Goal: Task Accomplishment & Management: Manage account settings

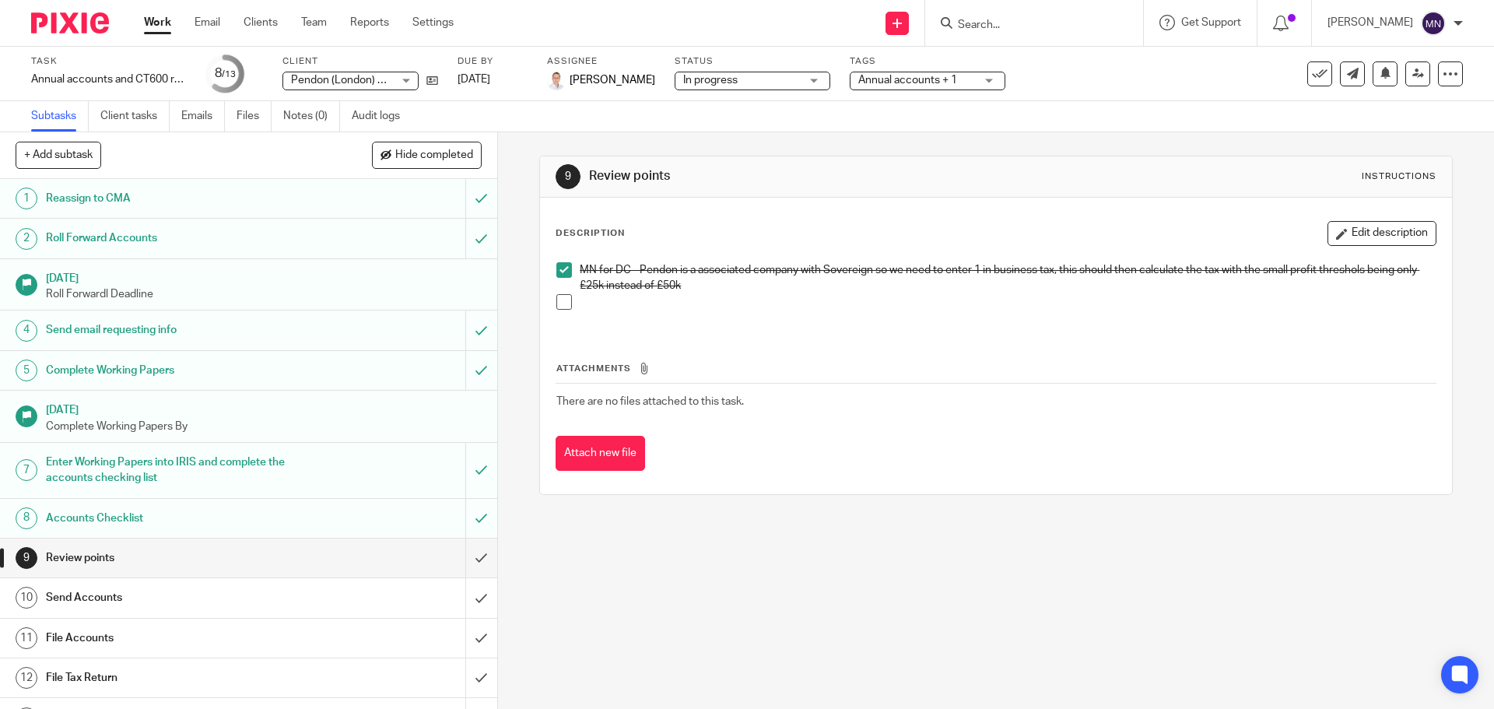
click at [1004, 31] on input "Search" at bounding box center [1026, 26] width 140 height 14
type input "utopi"
click at [1014, 67] on link at bounding box center [1084, 67] width 263 height 36
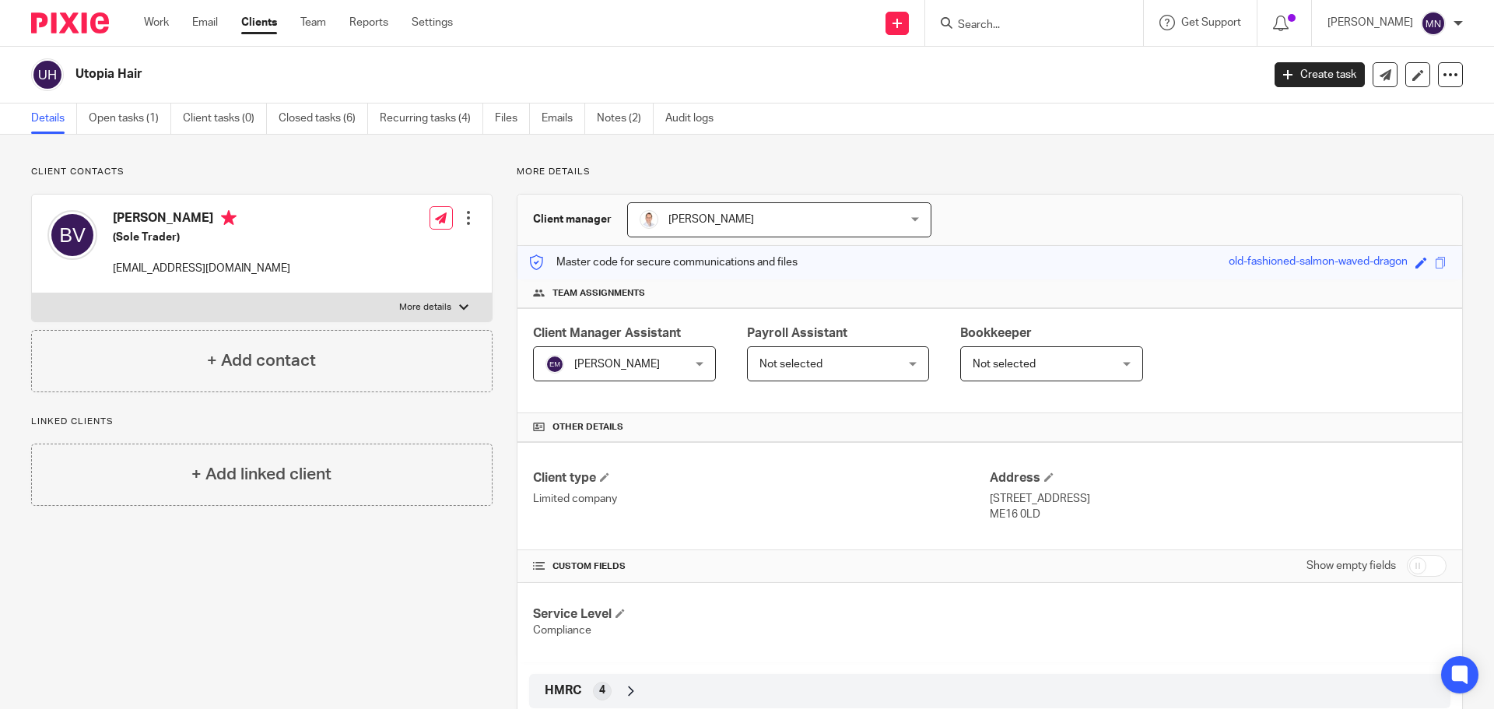
click at [492, 625] on div "More details Client manager Will Wood Will Wood Carly Williamson Cassie Keatley…" at bounding box center [977, 553] width 970 height 774
click at [405, 625] on div "Client contacts Becky Veitch (Sole Trader) beckyboorman89@hotmail.co.uk Edit co…" at bounding box center [249, 553] width 485 height 774
click at [151, 124] on link "Open tasks (1)" at bounding box center [130, 118] width 82 height 30
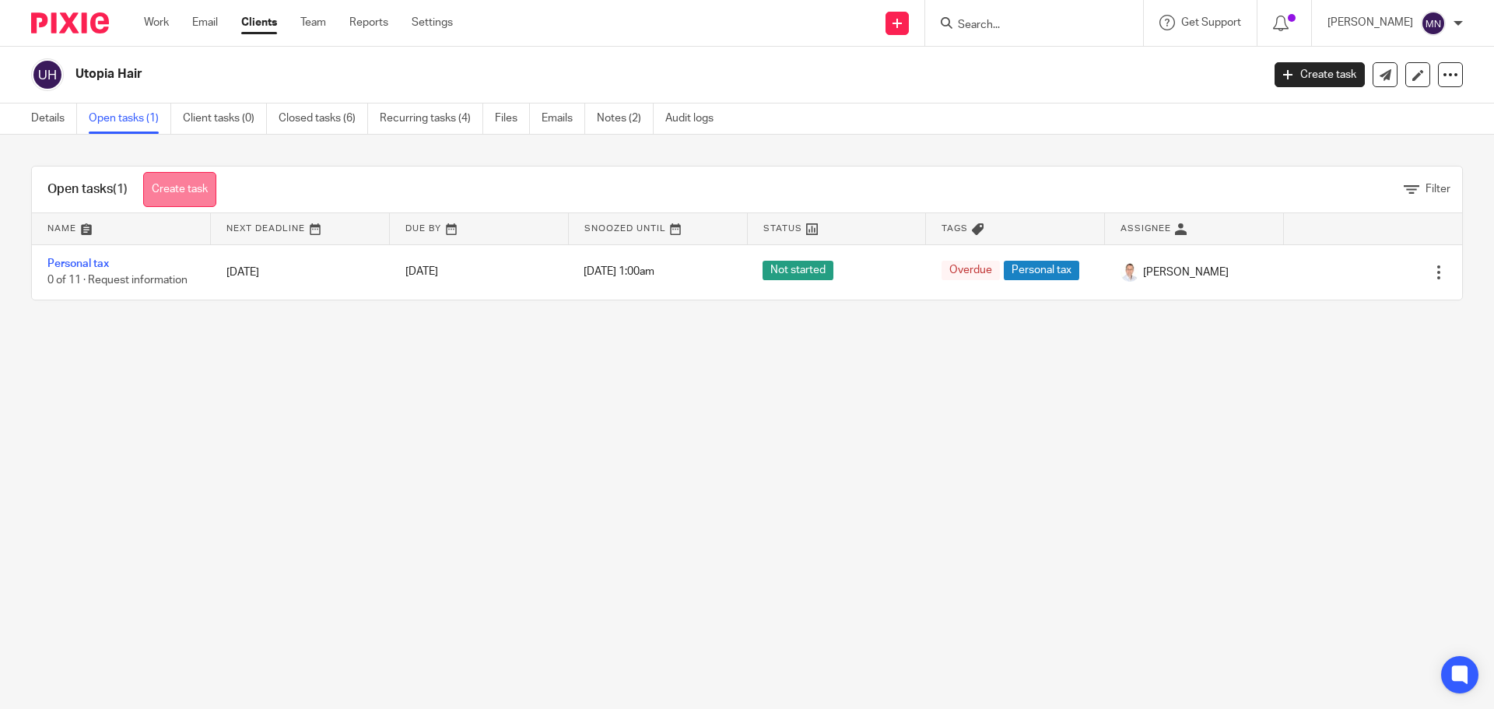
click at [161, 193] on link "Create task" at bounding box center [179, 189] width 73 height 35
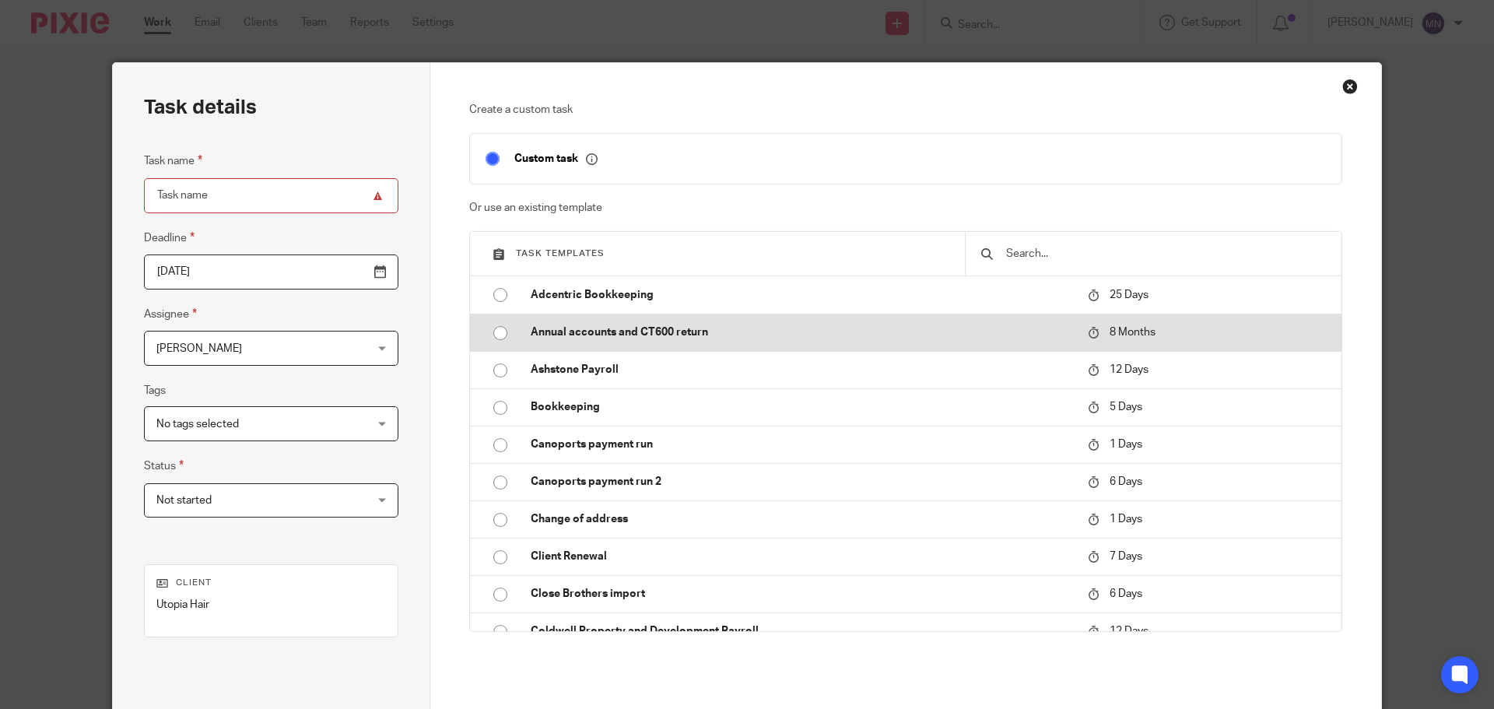
click at [632, 333] on p "Annual accounts and CT600 return" at bounding box center [801, 332] width 541 height 16
type input "2026-04-14"
type input "Annual accounts and CT600 return"
checkbox input "false"
radio input "true"
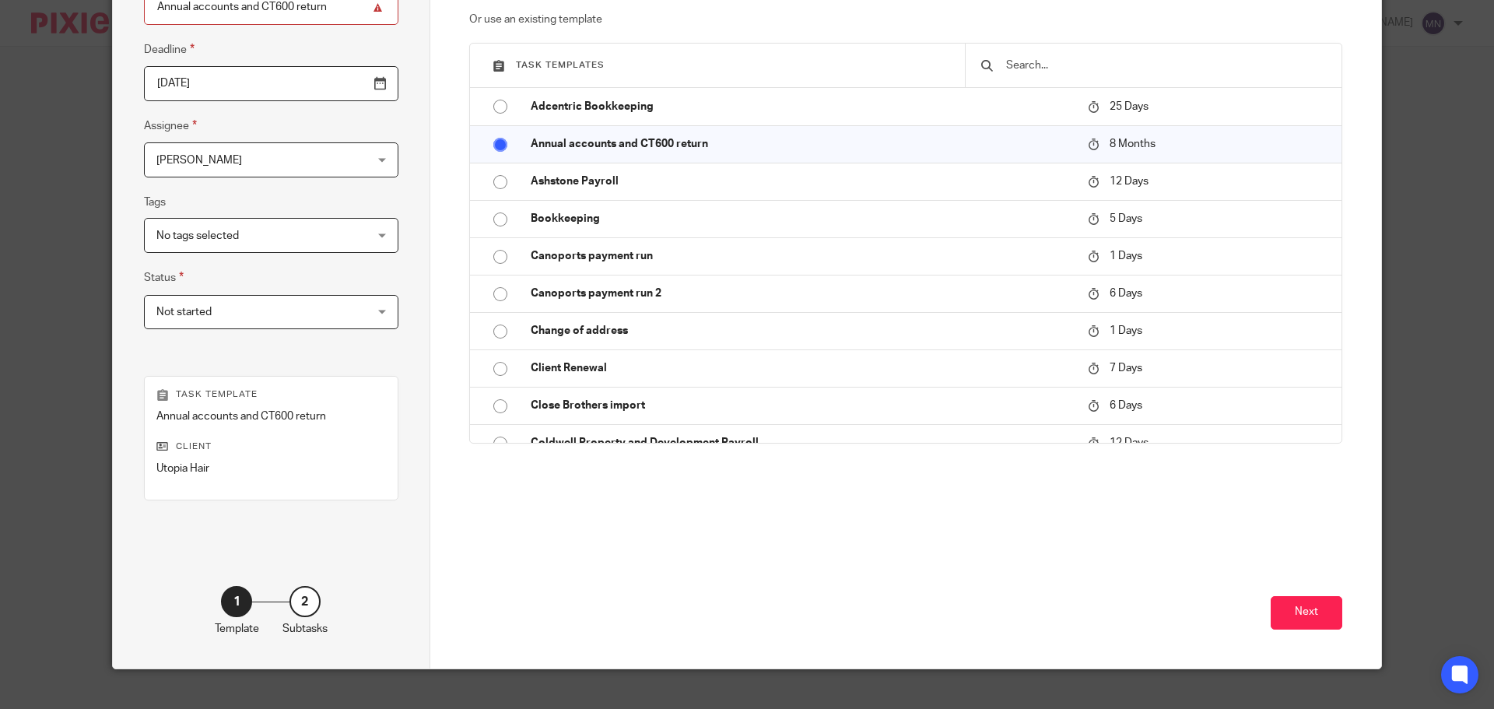
scroll to position [211, 0]
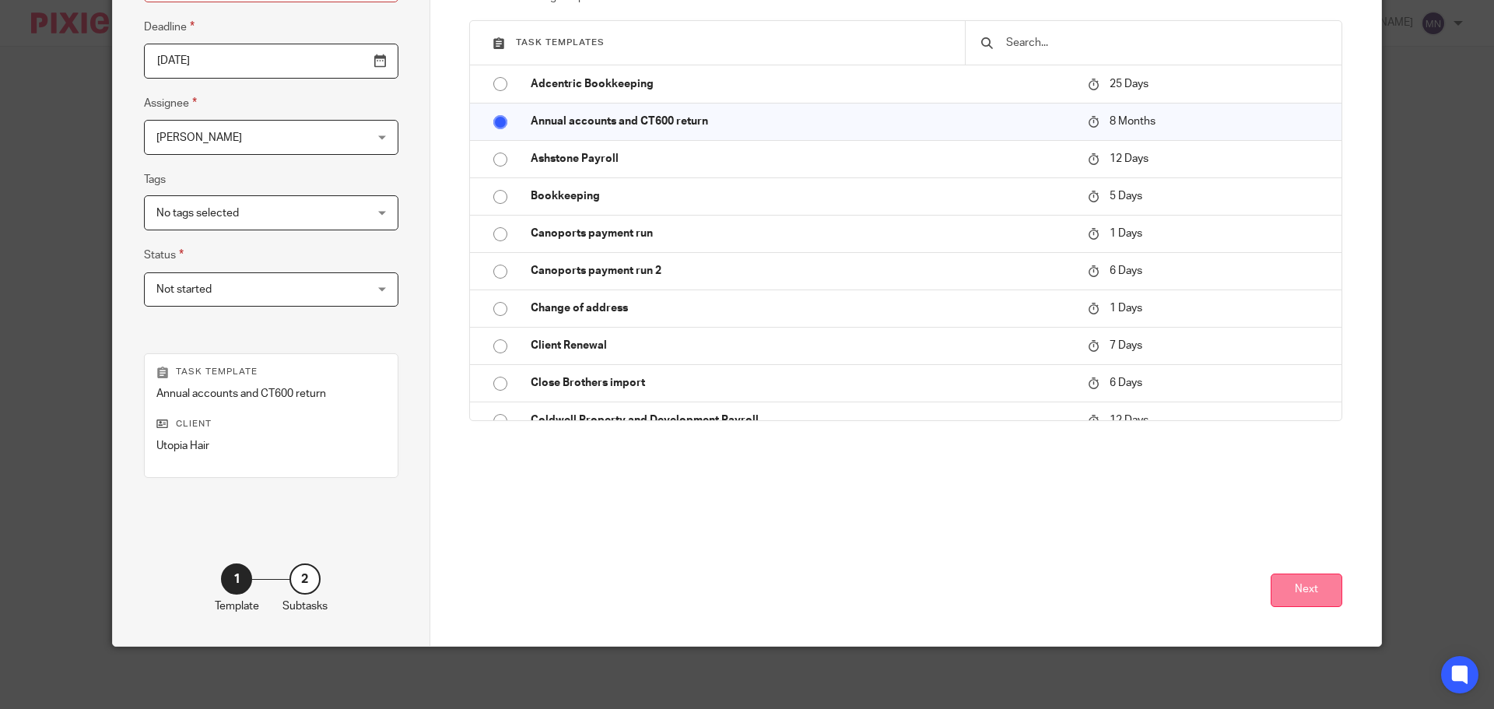
click at [1304, 599] on button "Next" at bounding box center [1306, 589] width 72 height 33
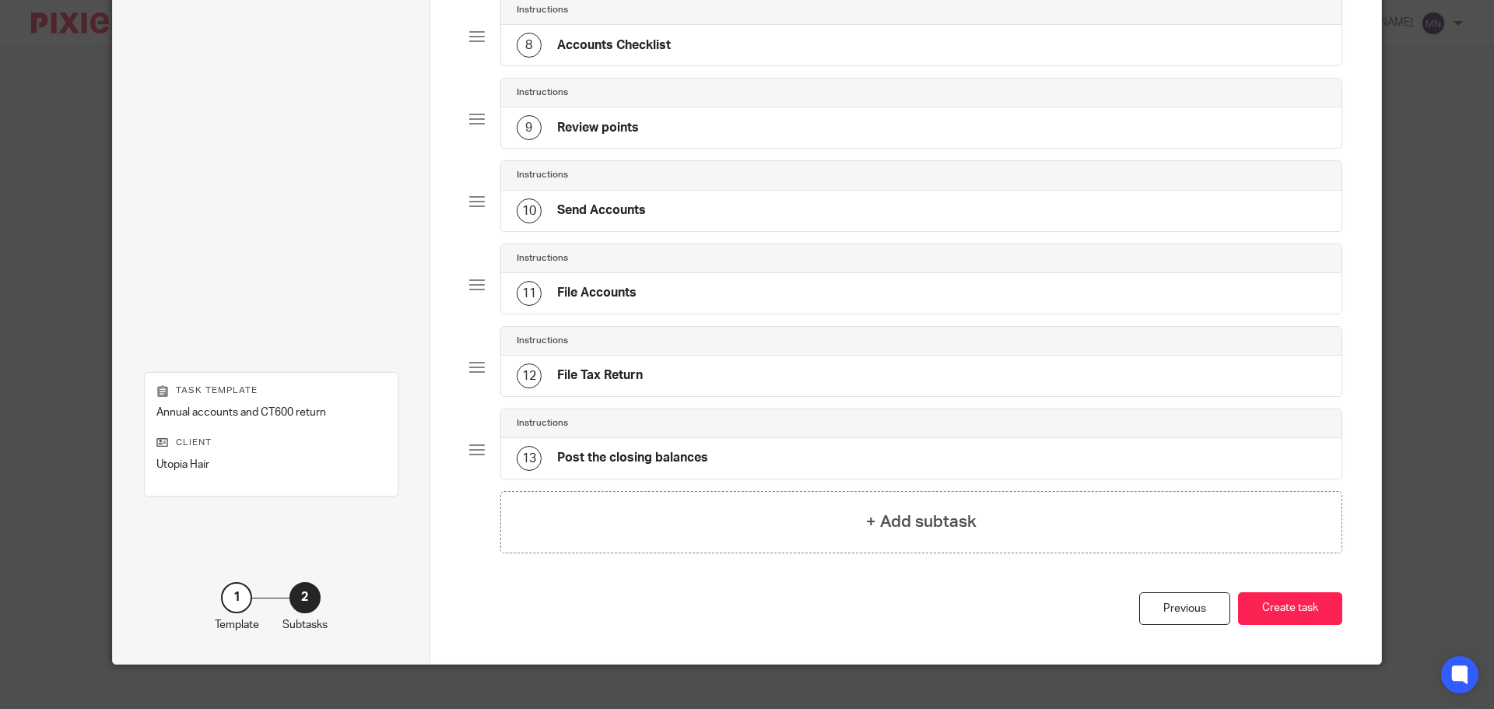
scroll to position [718, 0]
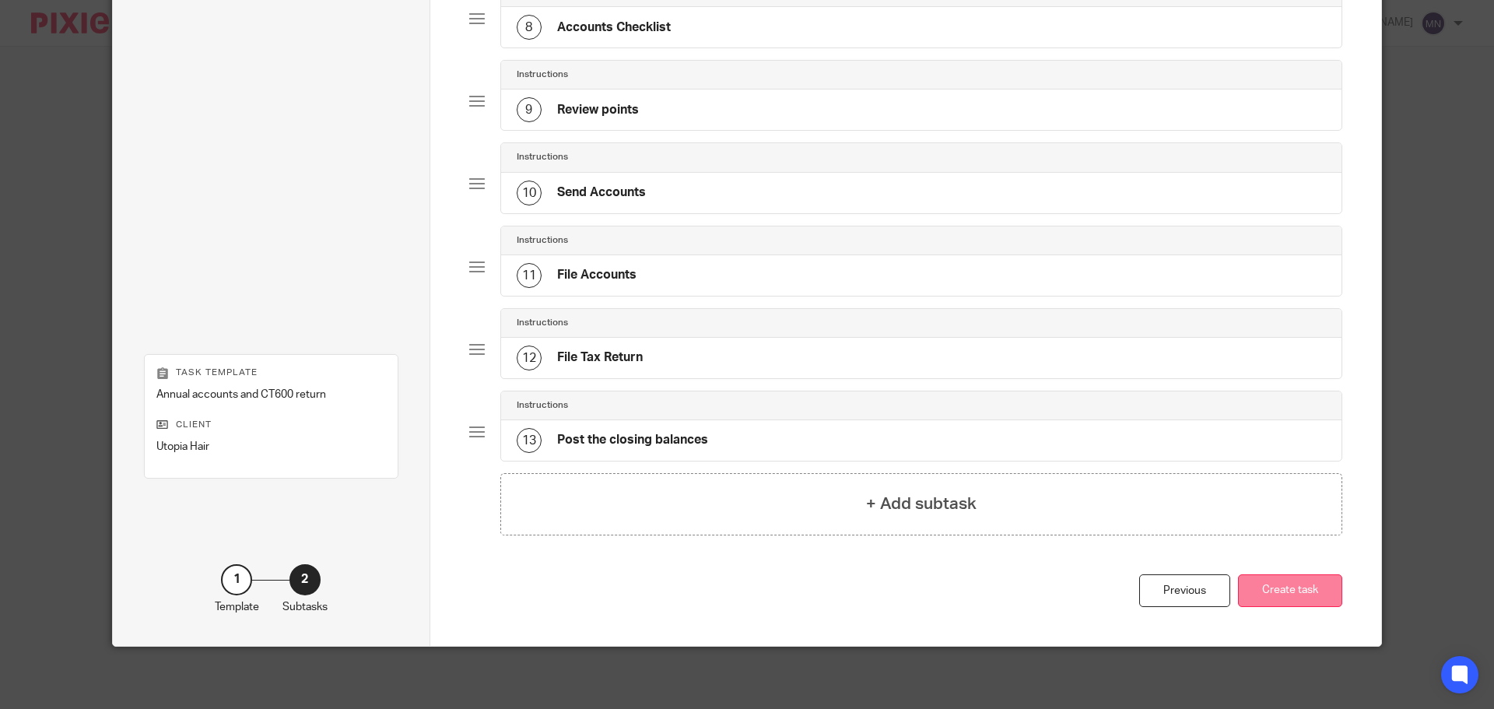
click at [1253, 588] on button "Create task" at bounding box center [1290, 590] width 104 height 33
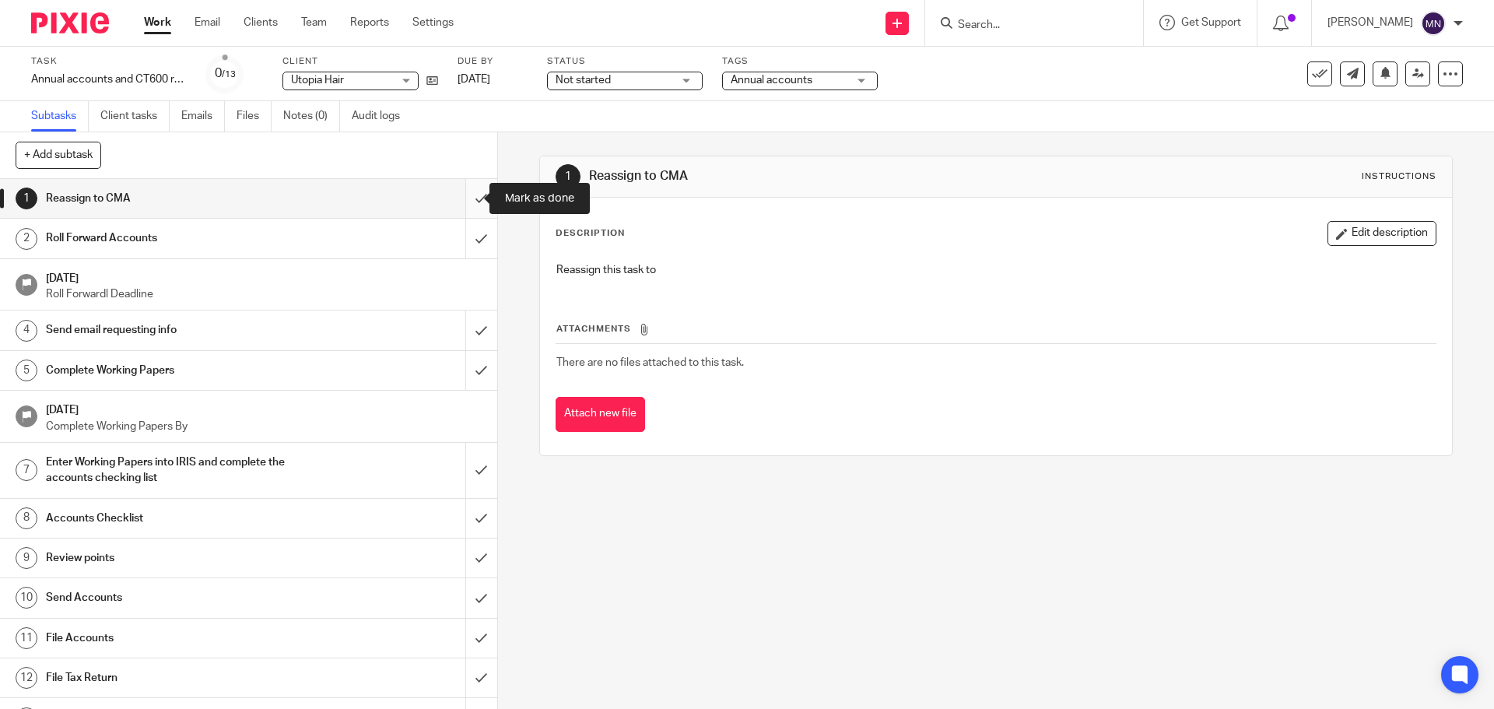
click at [457, 197] on input "submit" at bounding box center [248, 198] width 497 height 39
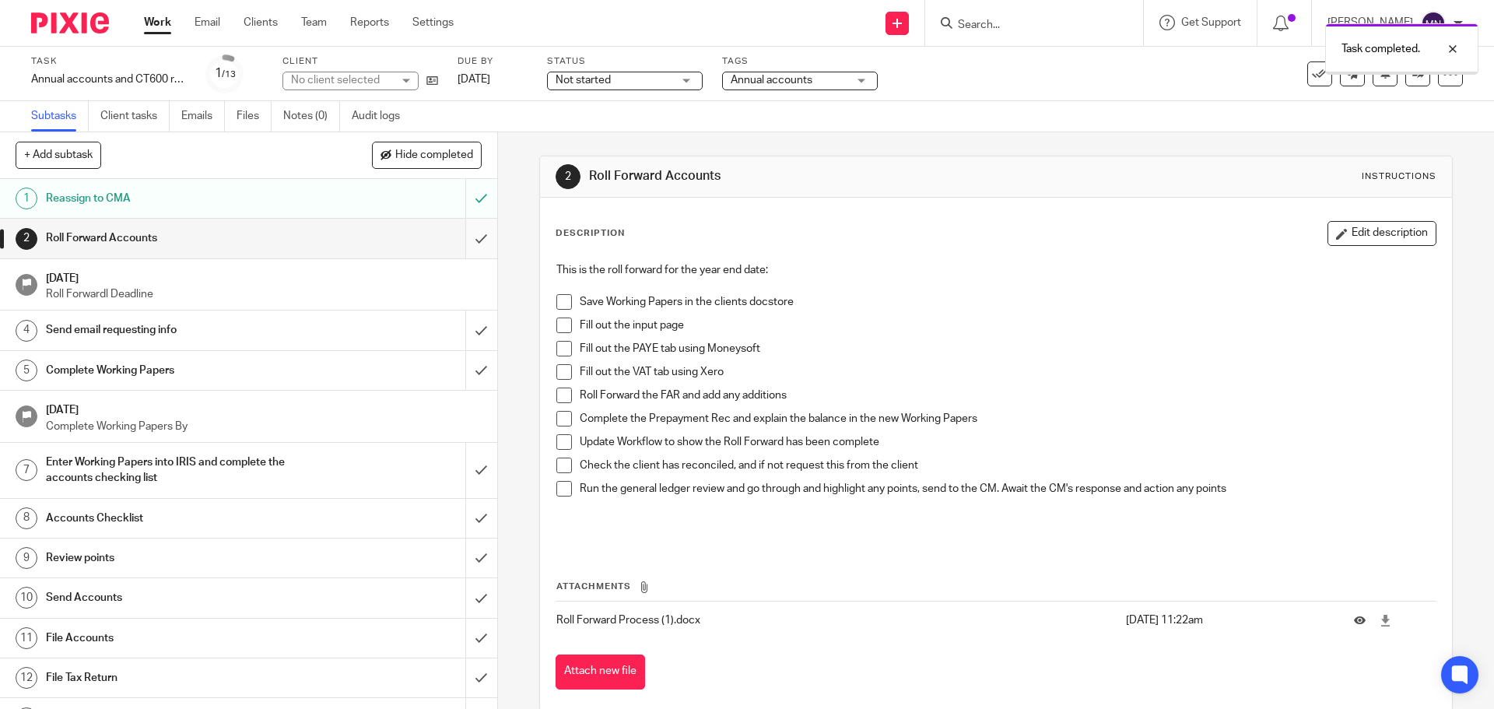
click at [458, 244] on input "submit" at bounding box center [248, 238] width 497 height 39
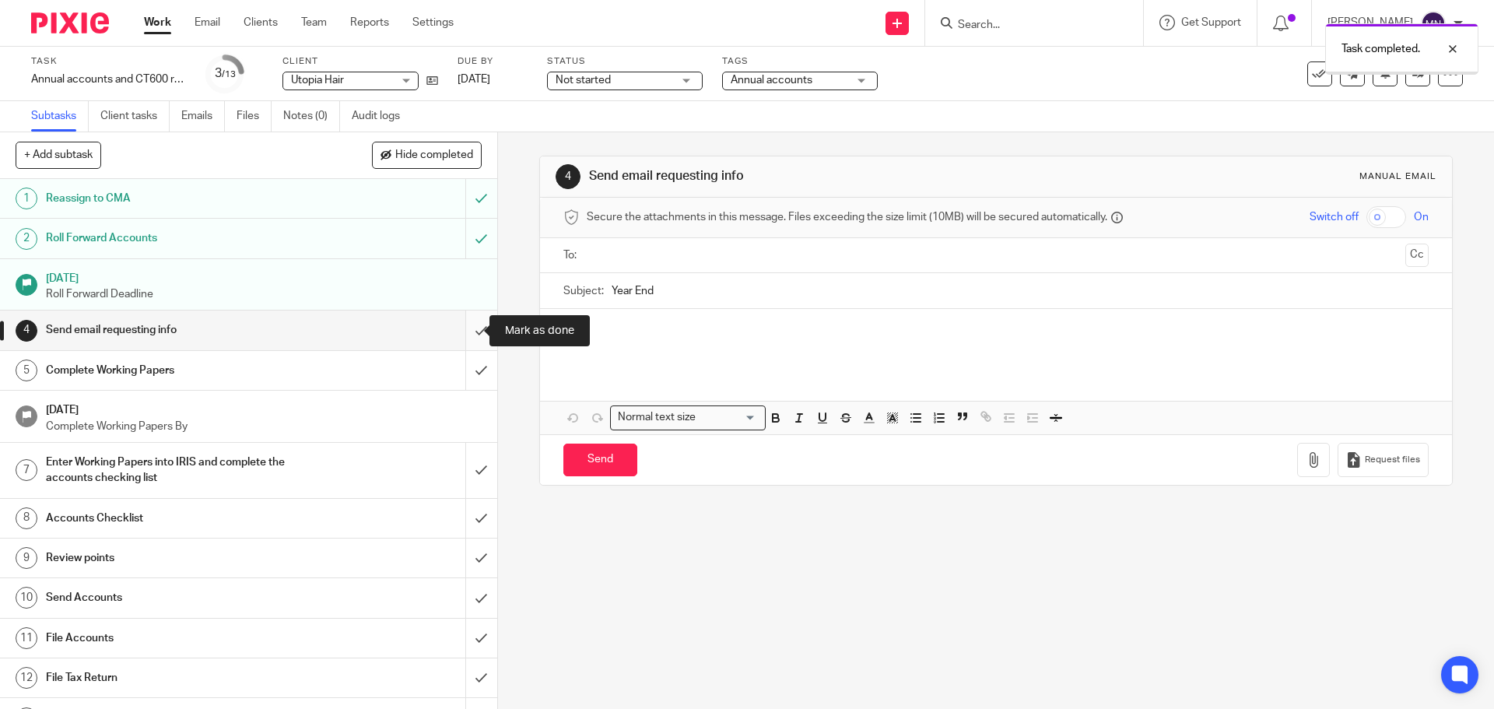
click at [468, 328] on input "submit" at bounding box center [248, 329] width 497 height 39
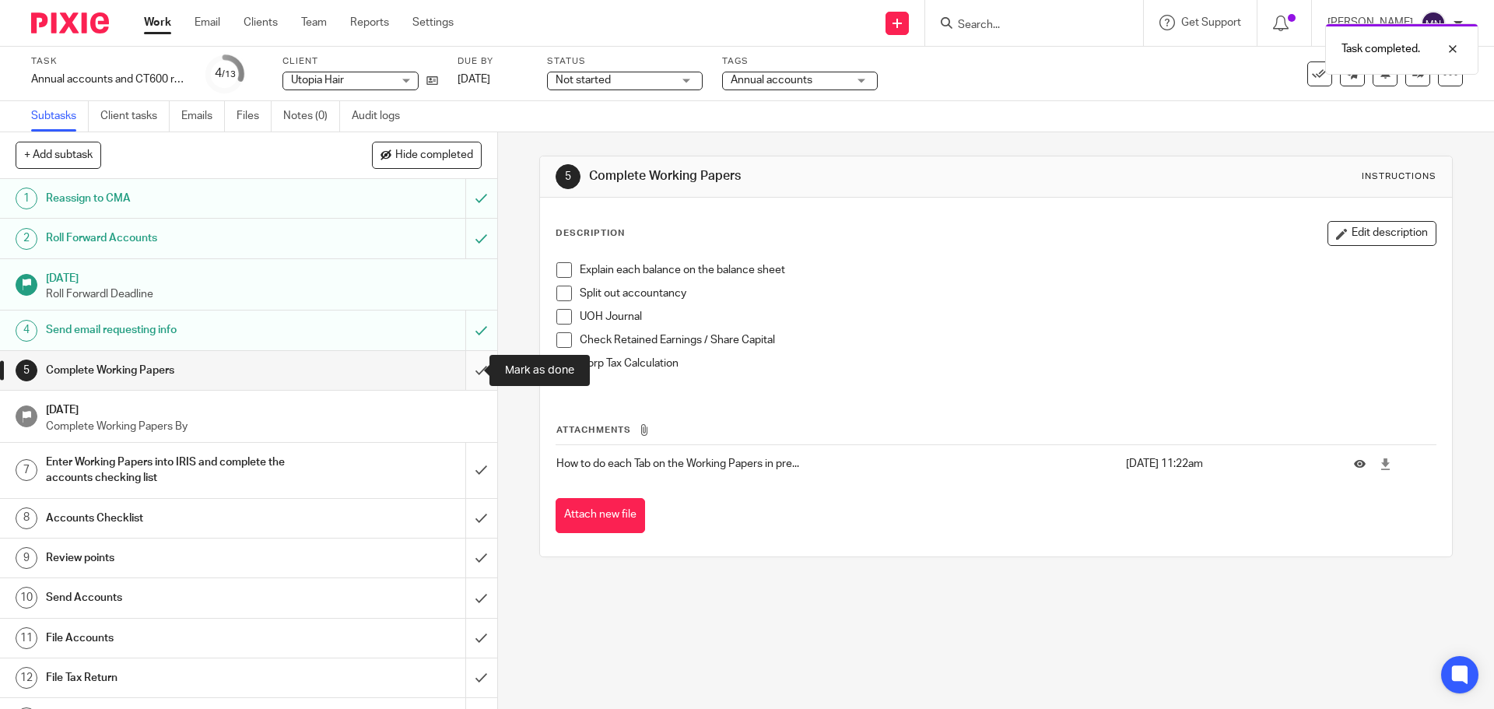
click at [466, 376] on input "submit" at bounding box center [248, 370] width 497 height 39
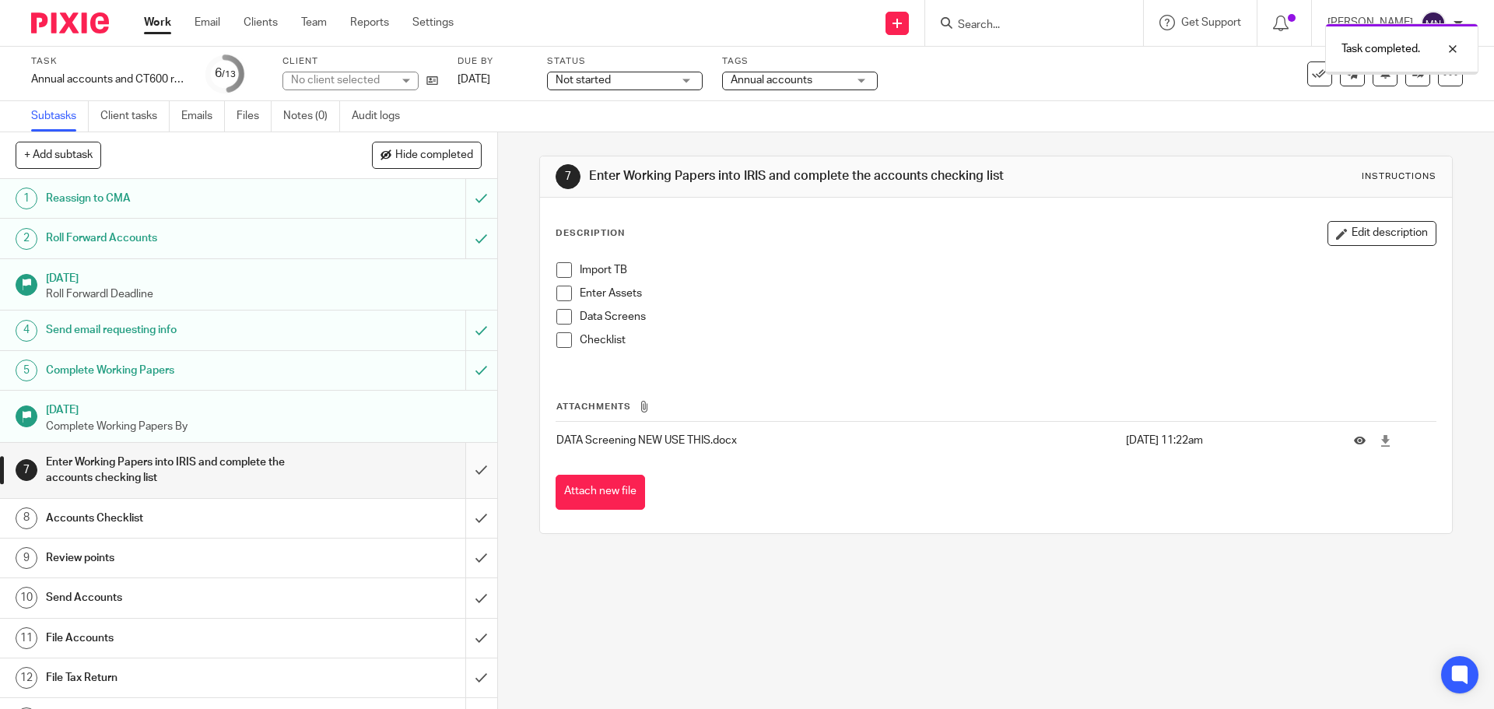
click at [467, 475] on input "submit" at bounding box center [248, 470] width 497 height 55
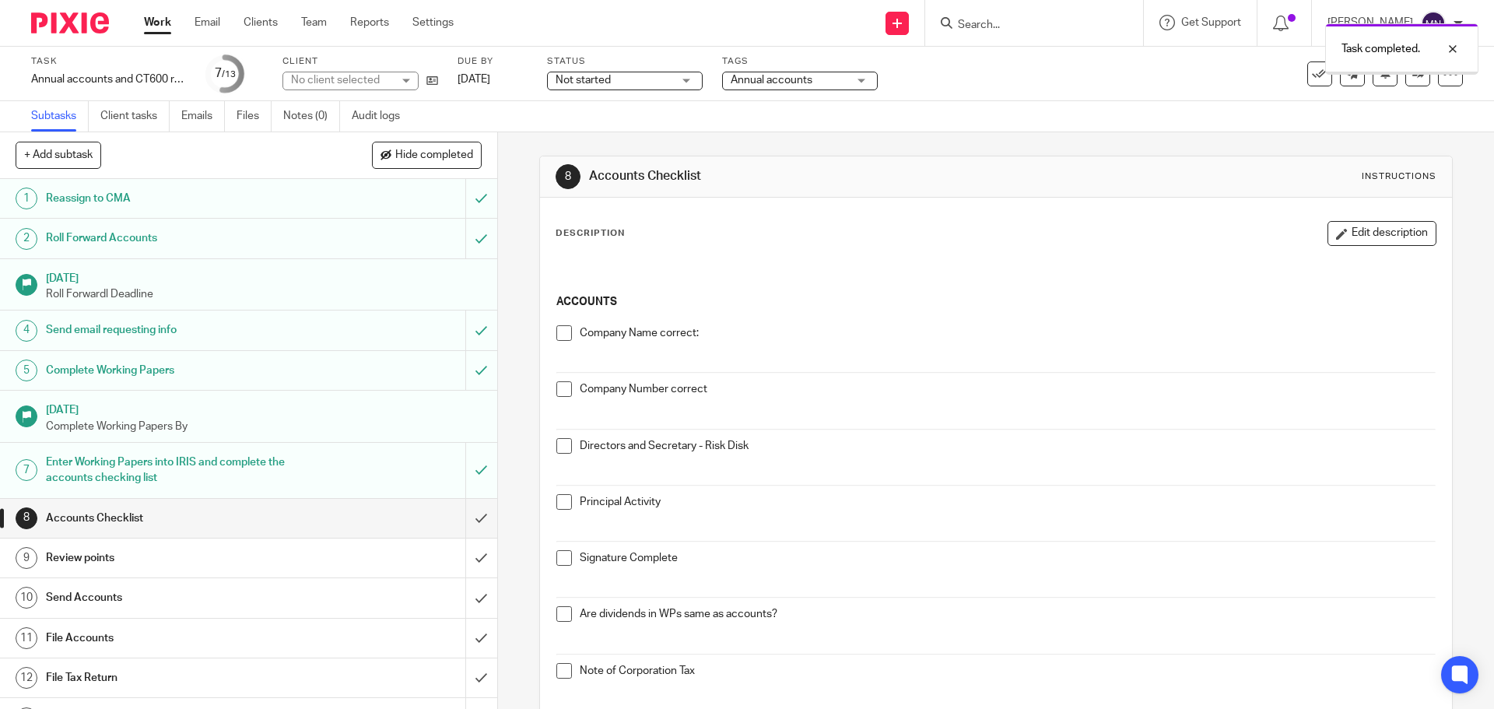
click at [470, 525] on input "submit" at bounding box center [248, 518] width 497 height 39
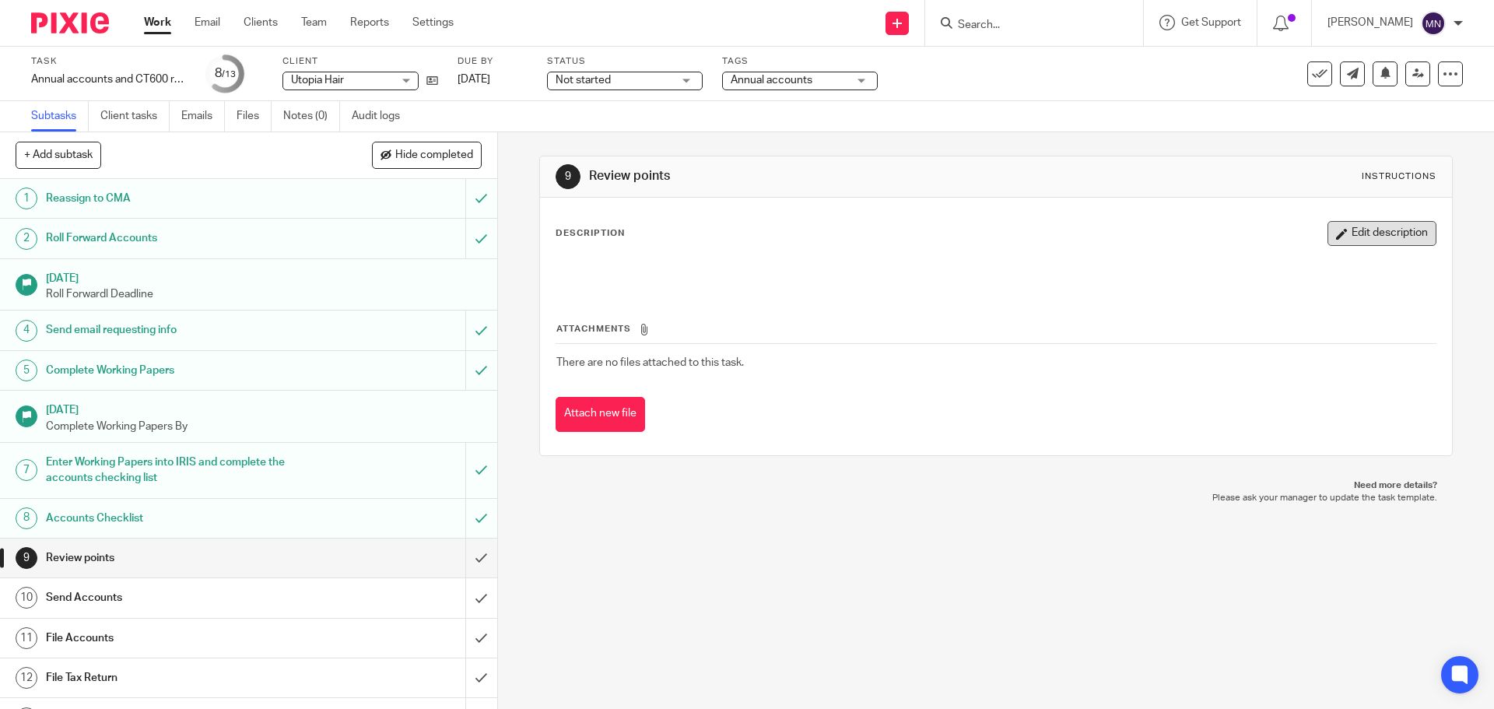
click at [1327, 242] on button "Edit description" at bounding box center [1381, 233] width 109 height 25
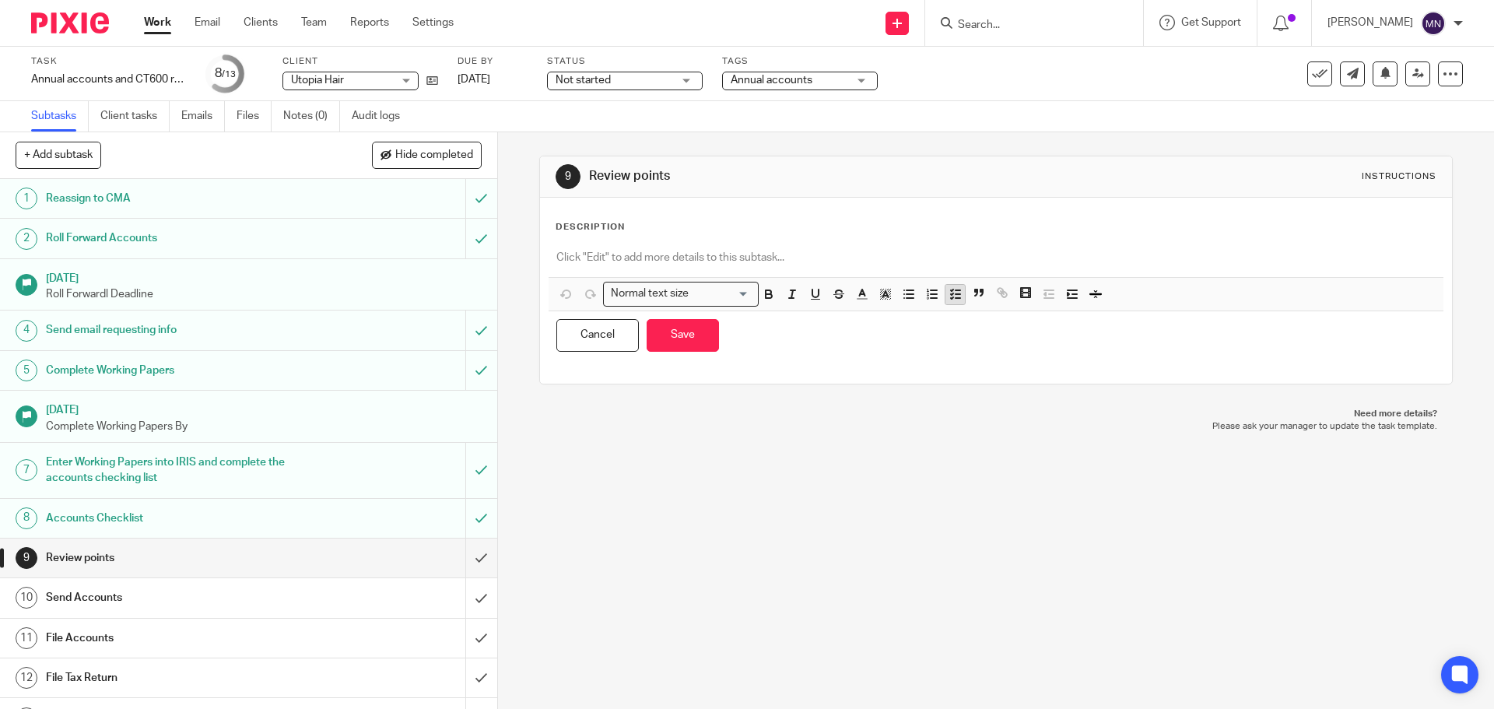
click at [946, 302] on button "button" at bounding box center [954, 294] width 19 height 19
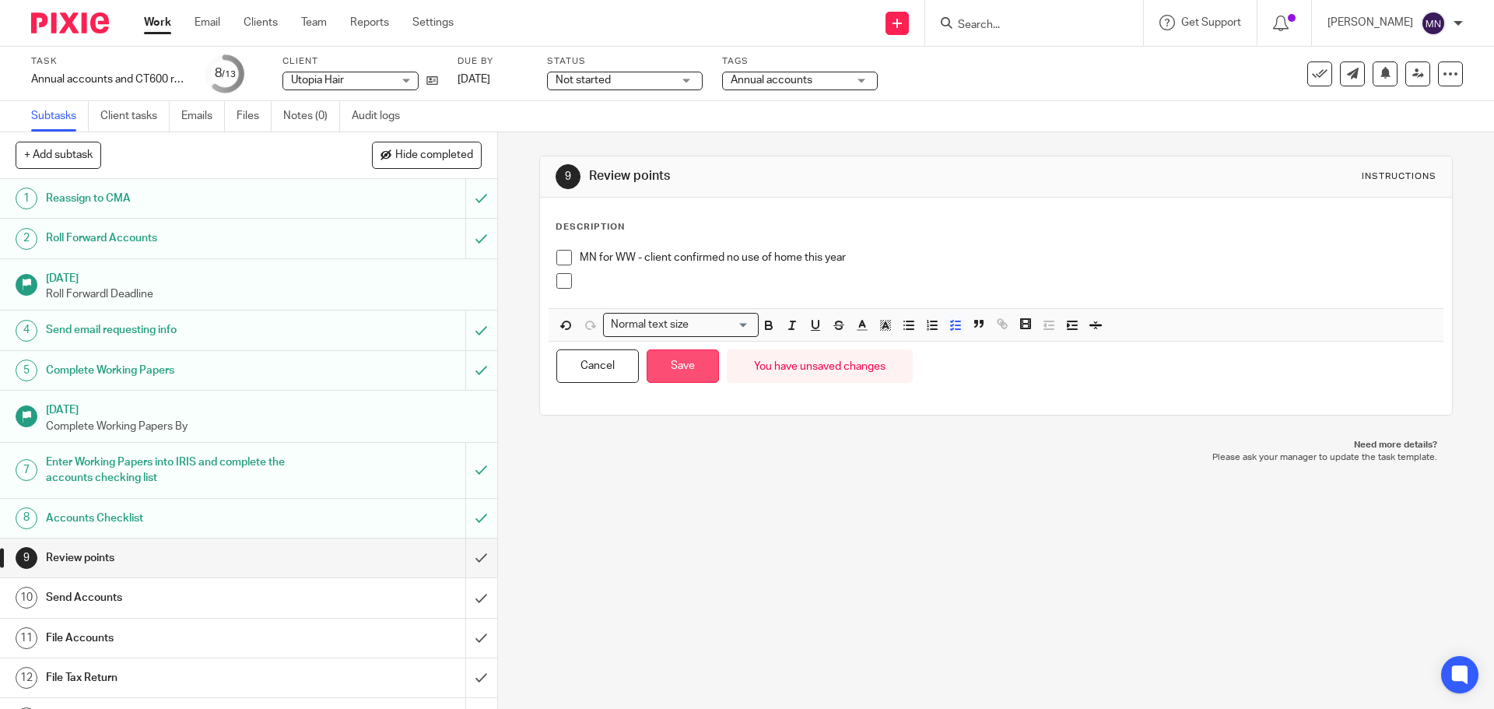
click at [668, 377] on button "Save" at bounding box center [682, 365] width 72 height 33
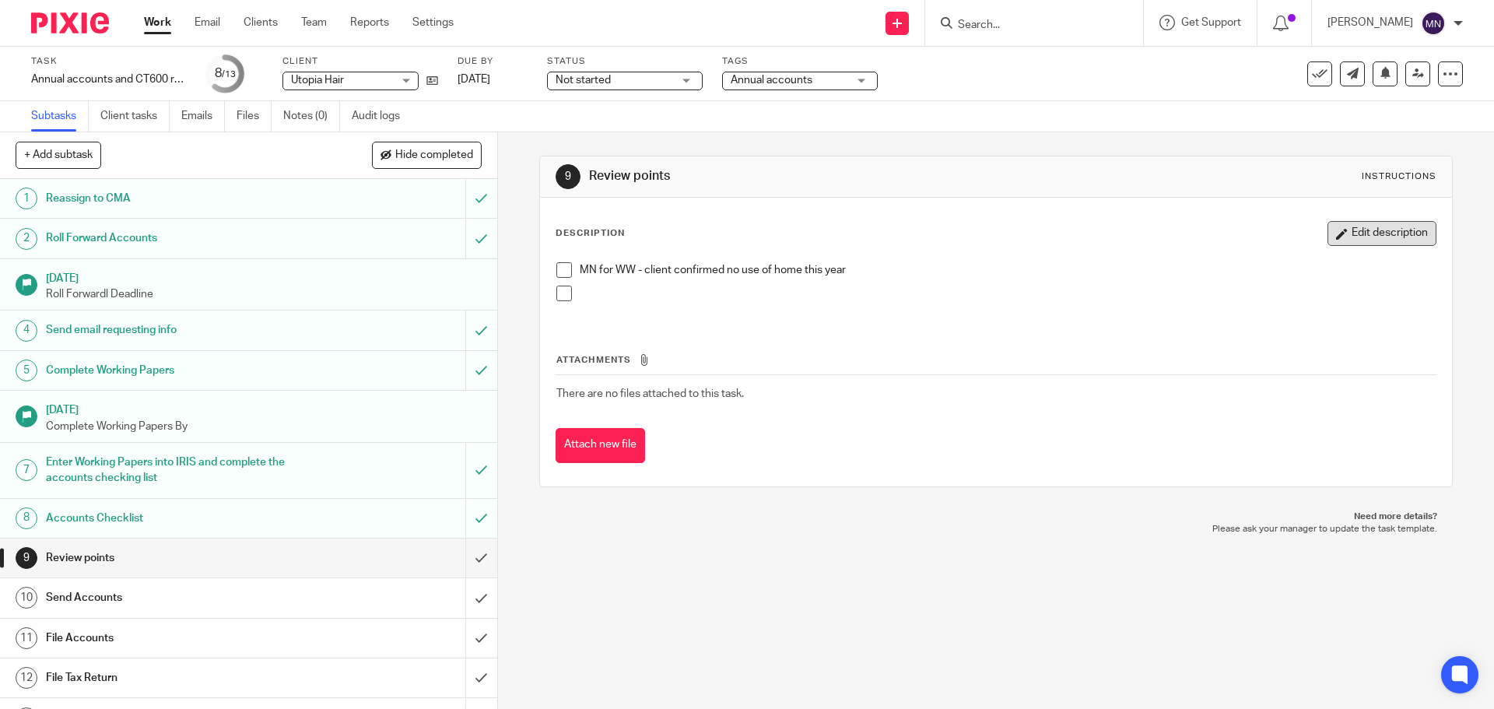
click at [1327, 226] on button "Edit description" at bounding box center [1381, 233] width 109 height 25
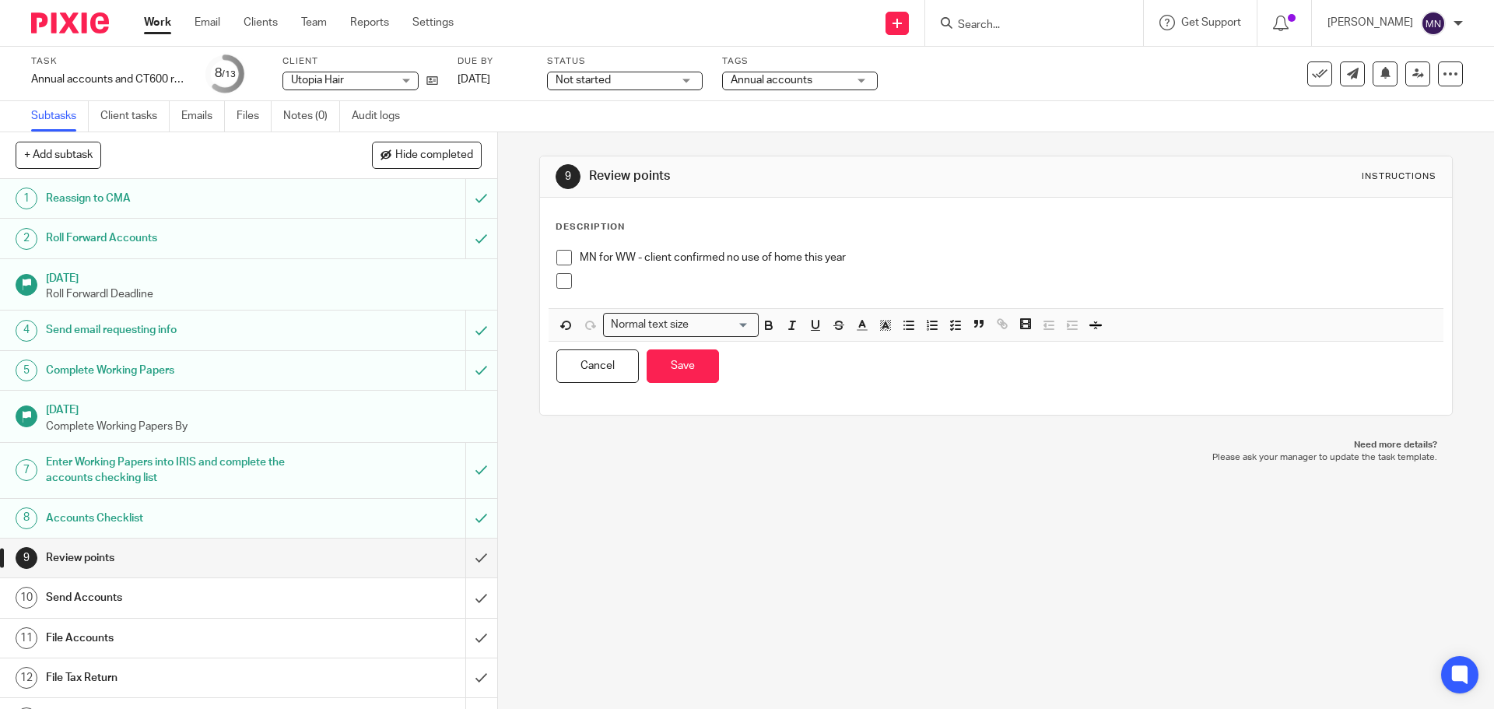
click at [604, 275] on p at bounding box center [1007, 281] width 855 height 16
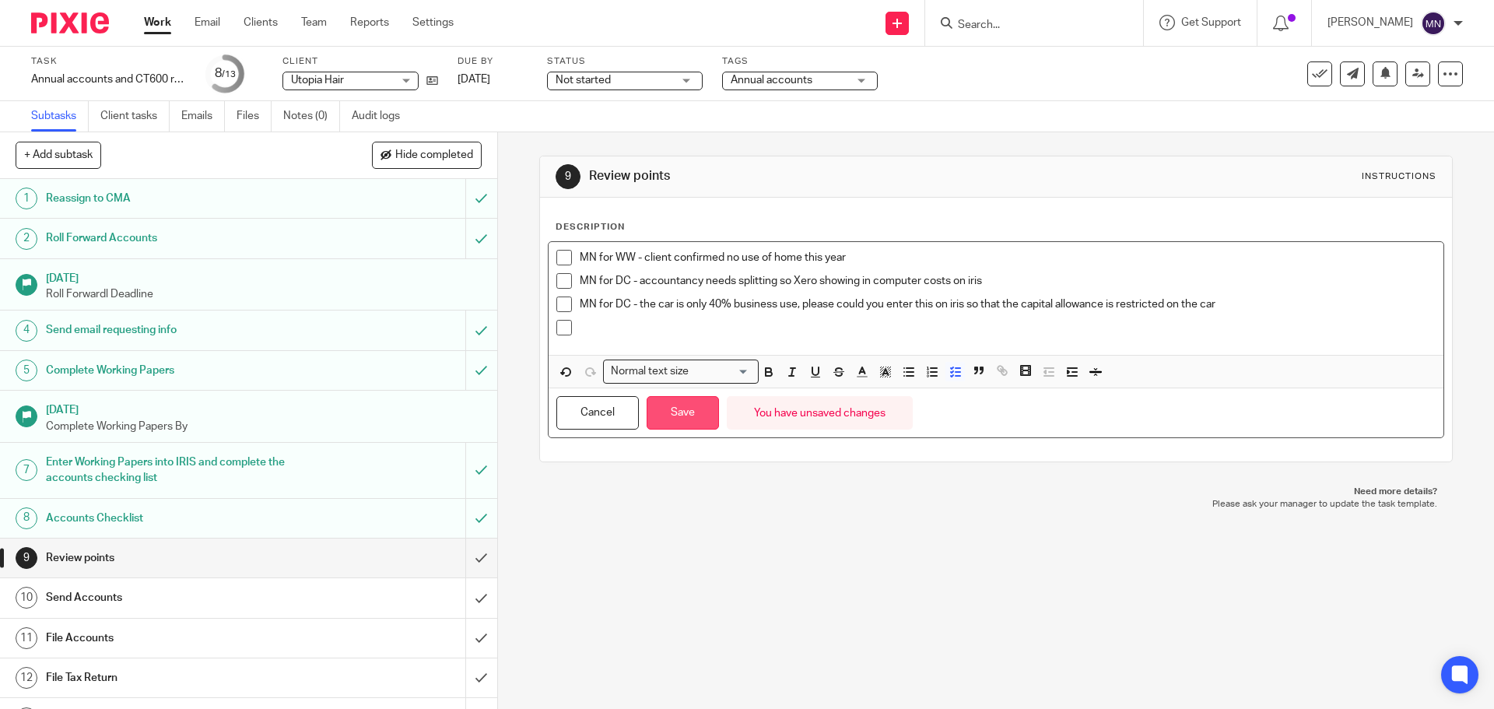
click at [679, 417] on button "Save" at bounding box center [682, 412] width 72 height 33
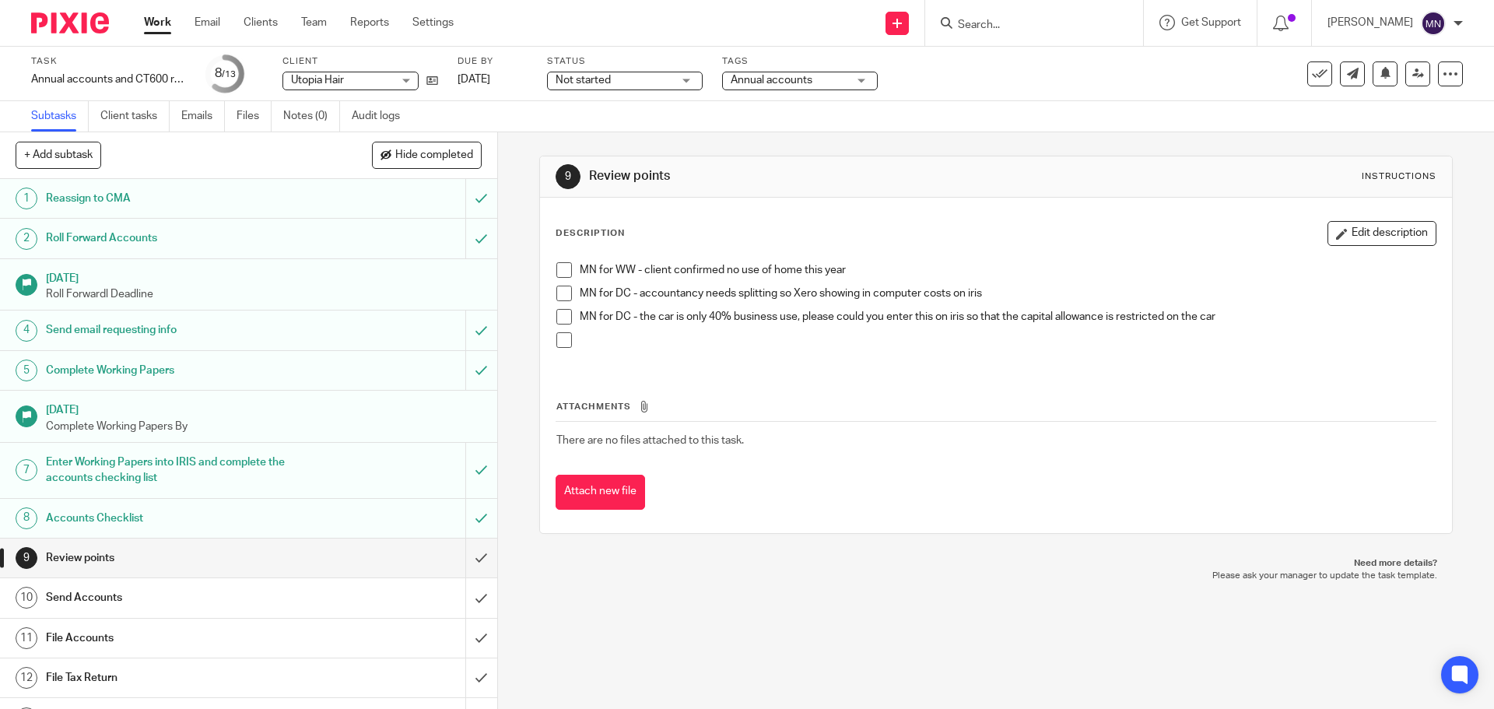
click at [1366, 240] on button "Edit description" at bounding box center [1381, 233] width 109 height 25
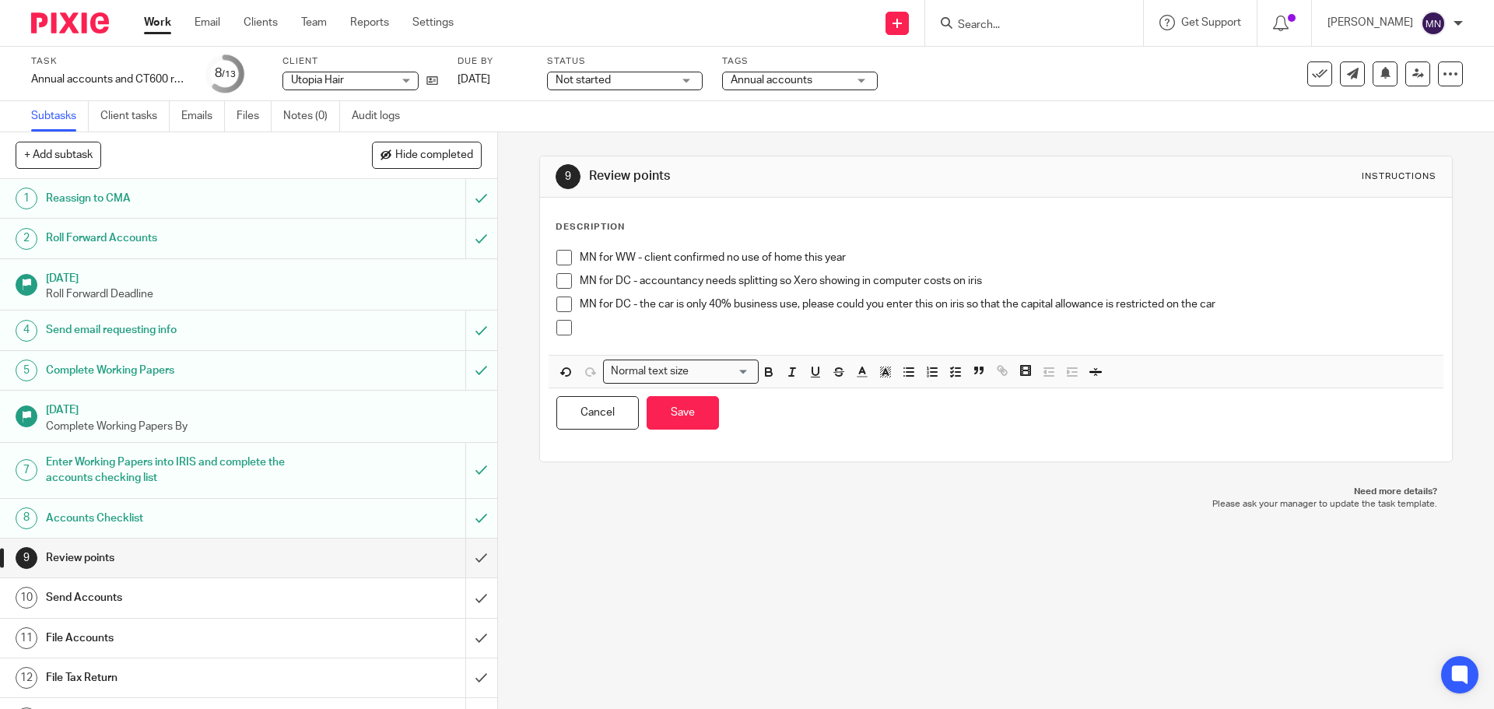
click at [795, 303] on p "MN for DC - the car is only 40% business use, please could you enter this on ir…" at bounding box center [1007, 304] width 855 height 16
click at [1236, 311] on p "MN for DC - the car is only 40% business use, please could you enter this on ir…" at bounding box center [1007, 304] width 855 height 16
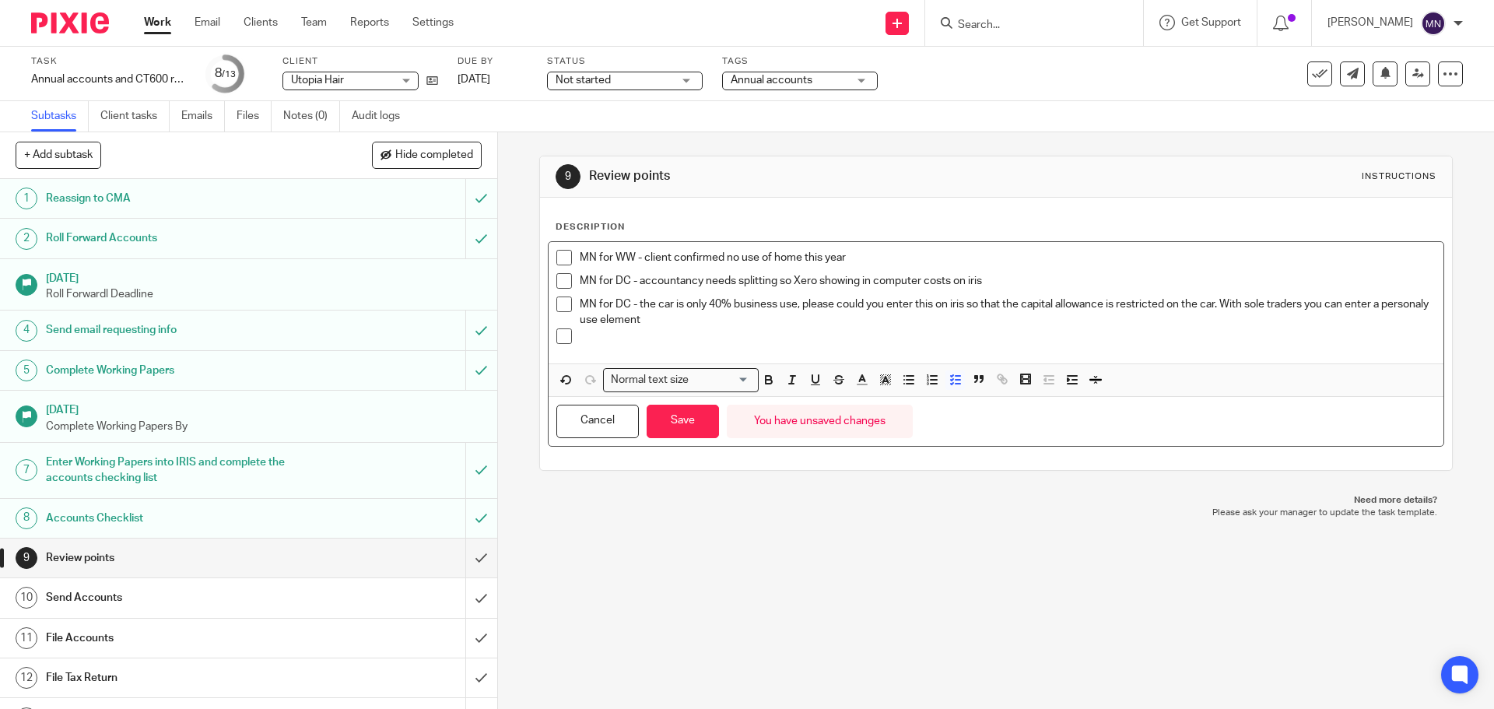
click at [622, 318] on p "MN for DC - the car is only 40% business use, please could you enter this on ir…" at bounding box center [1007, 312] width 855 height 32
click at [690, 314] on p "MN for DC - the car is only 40% business use, please could you enter this on ir…" at bounding box center [1007, 312] width 855 height 32
click at [678, 409] on button "Save" at bounding box center [682, 421] width 72 height 33
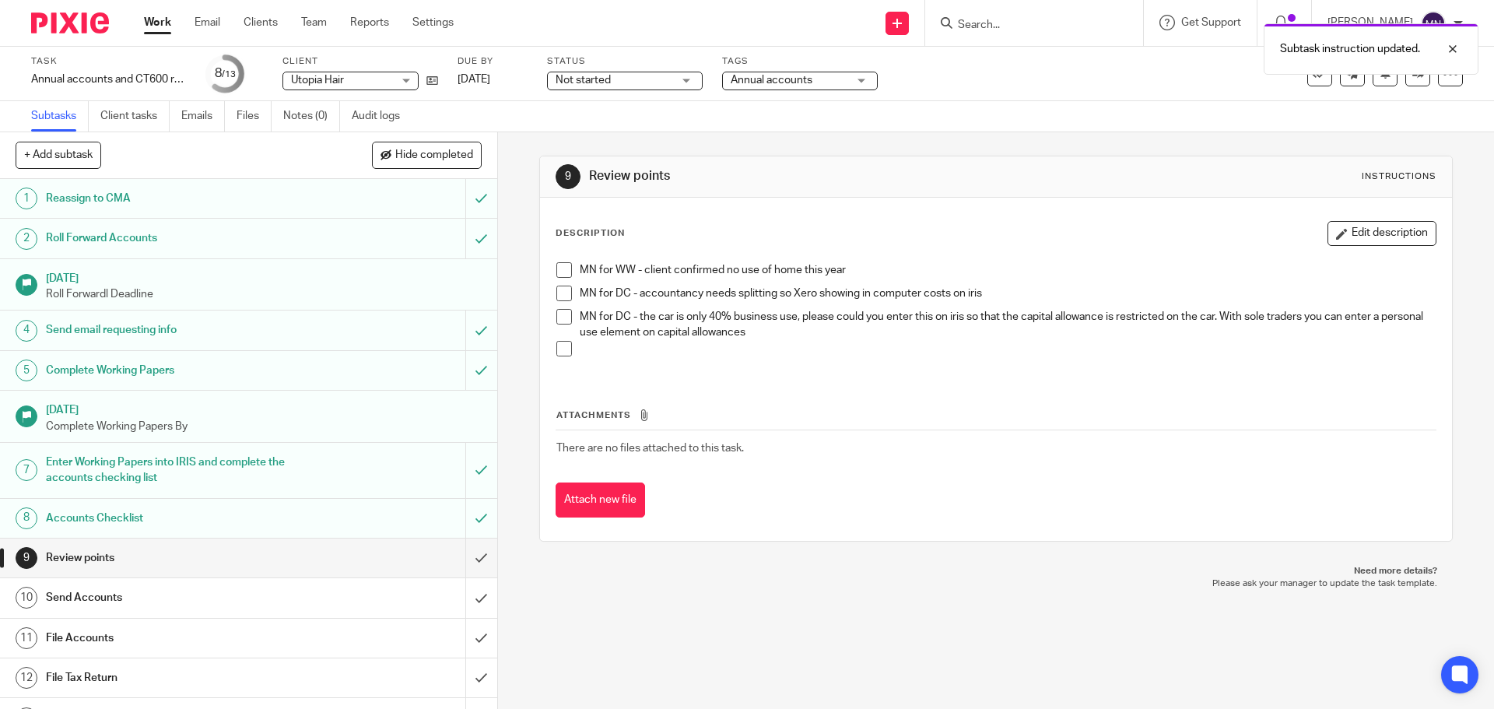
drag, startPoint x: 1340, startPoint y: 237, endPoint x: 1284, endPoint y: 255, distance: 59.8
click at [1340, 237] on button "Edit description" at bounding box center [1381, 233] width 109 height 25
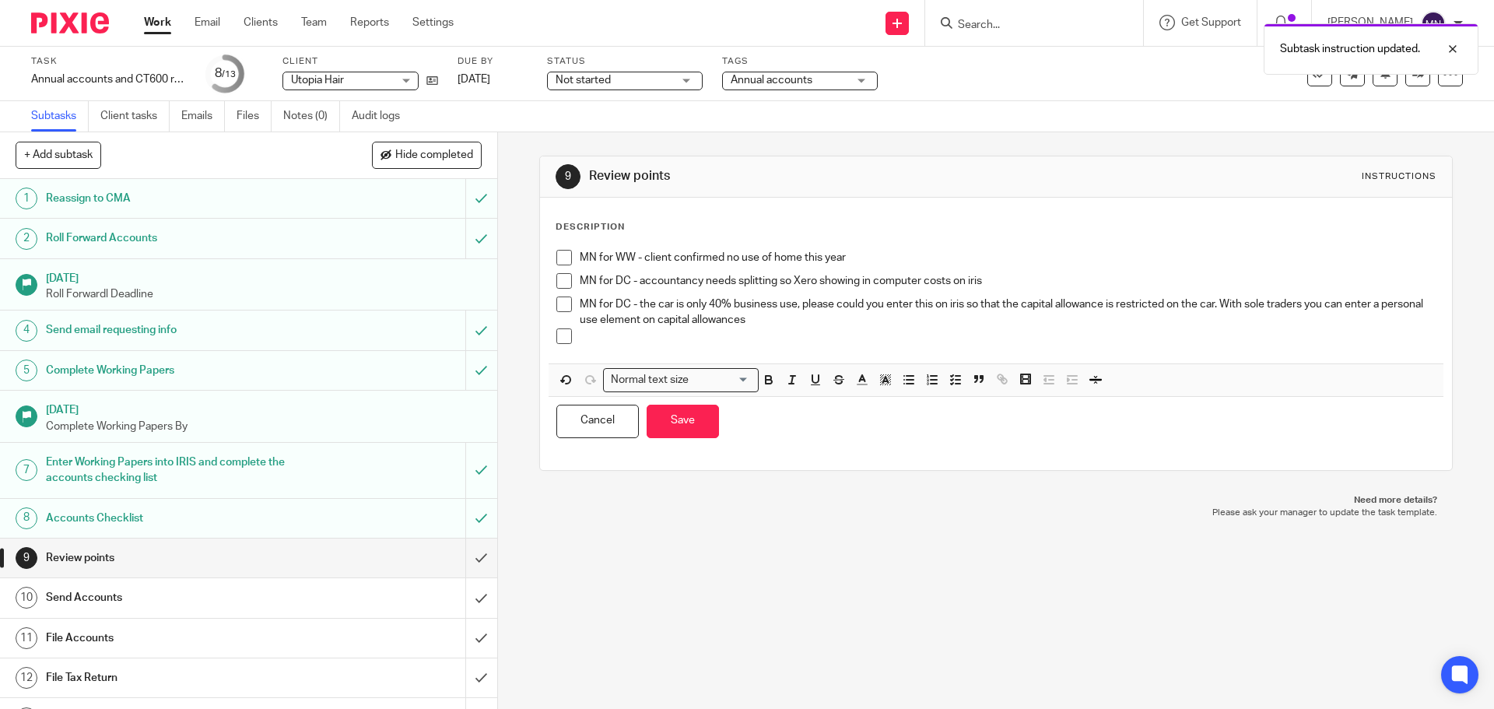
click at [815, 328] on p at bounding box center [1007, 336] width 855 height 16
click at [814, 323] on p "MN for DC - the car is only 40% business use, please could you enter this on ir…" at bounding box center [1007, 312] width 855 height 32
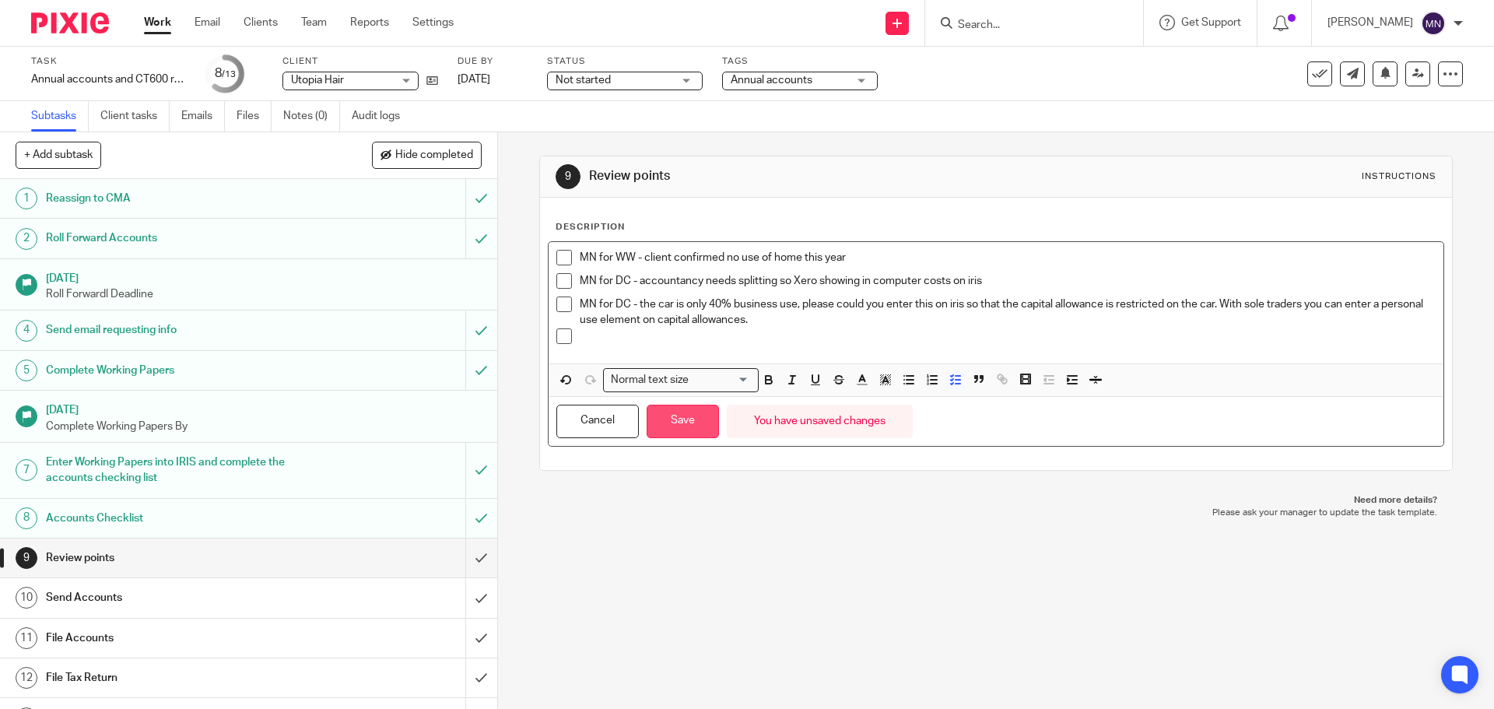
click at [676, 433] on button "Save" at bounding box center [682, 421] width 72 height 33
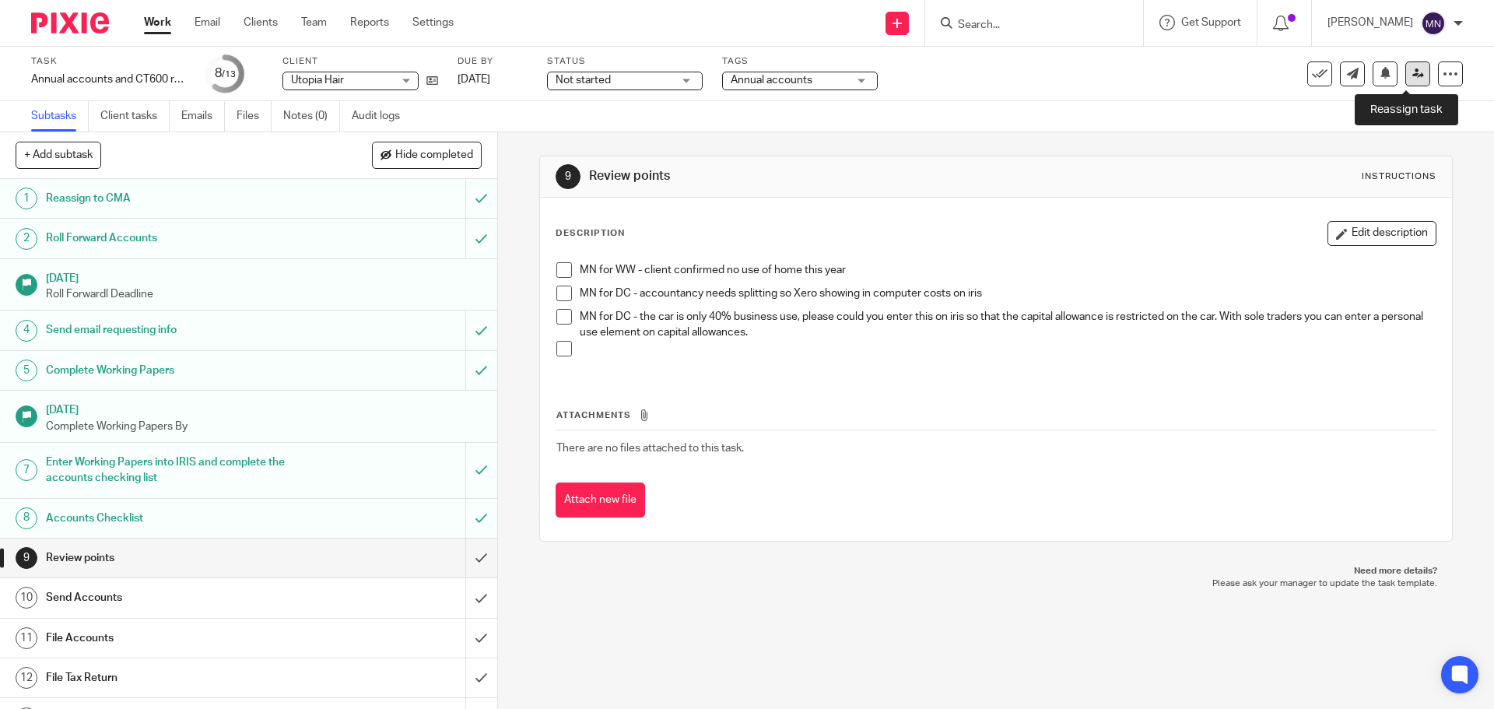
click at [1412, 75] on icon at bounding box center [1418, 74] width 12 height 12
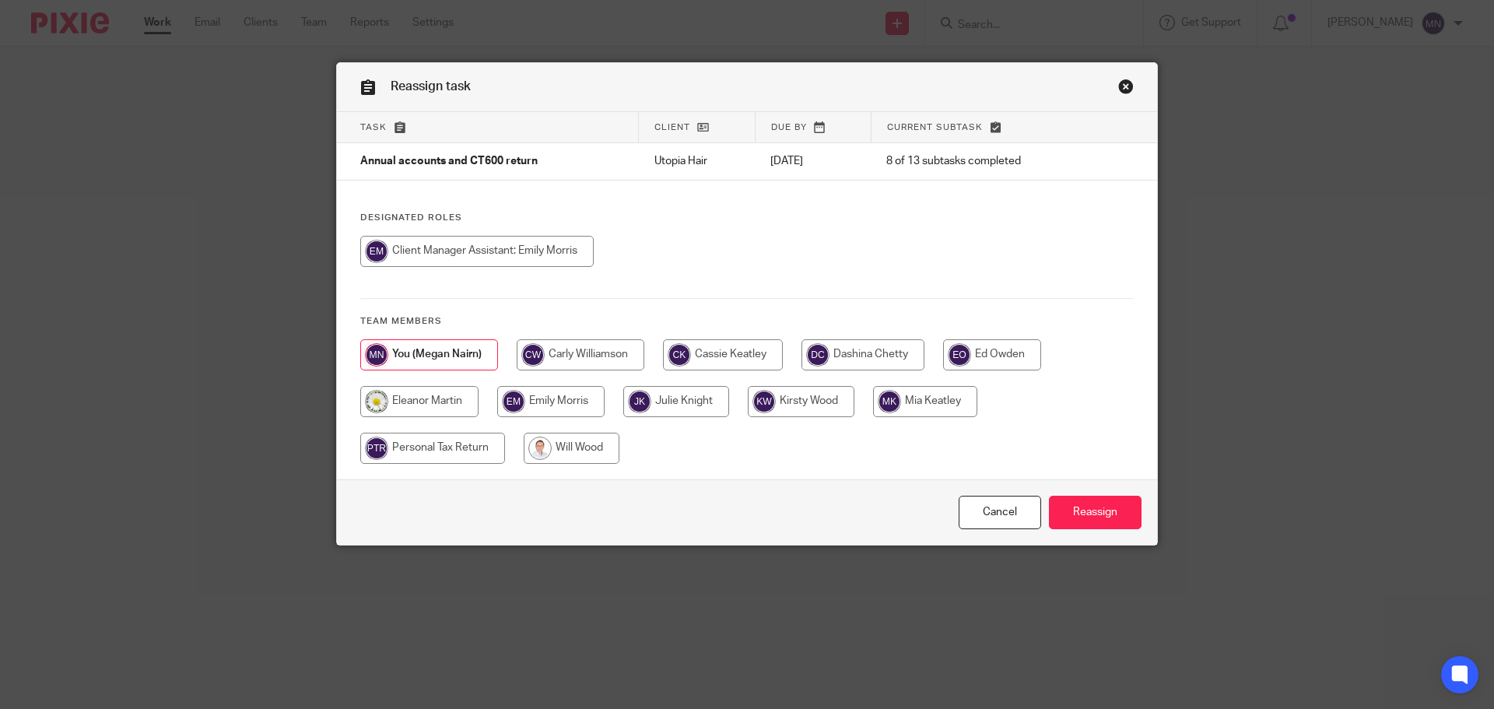
click at [902, 346] on input "radio" at bounding box center [862, 354] width 123 height 31
radio input "true"
click at [1070, 514] on input "Reassign" at bounding box center [1095, 512] width 93 height 33
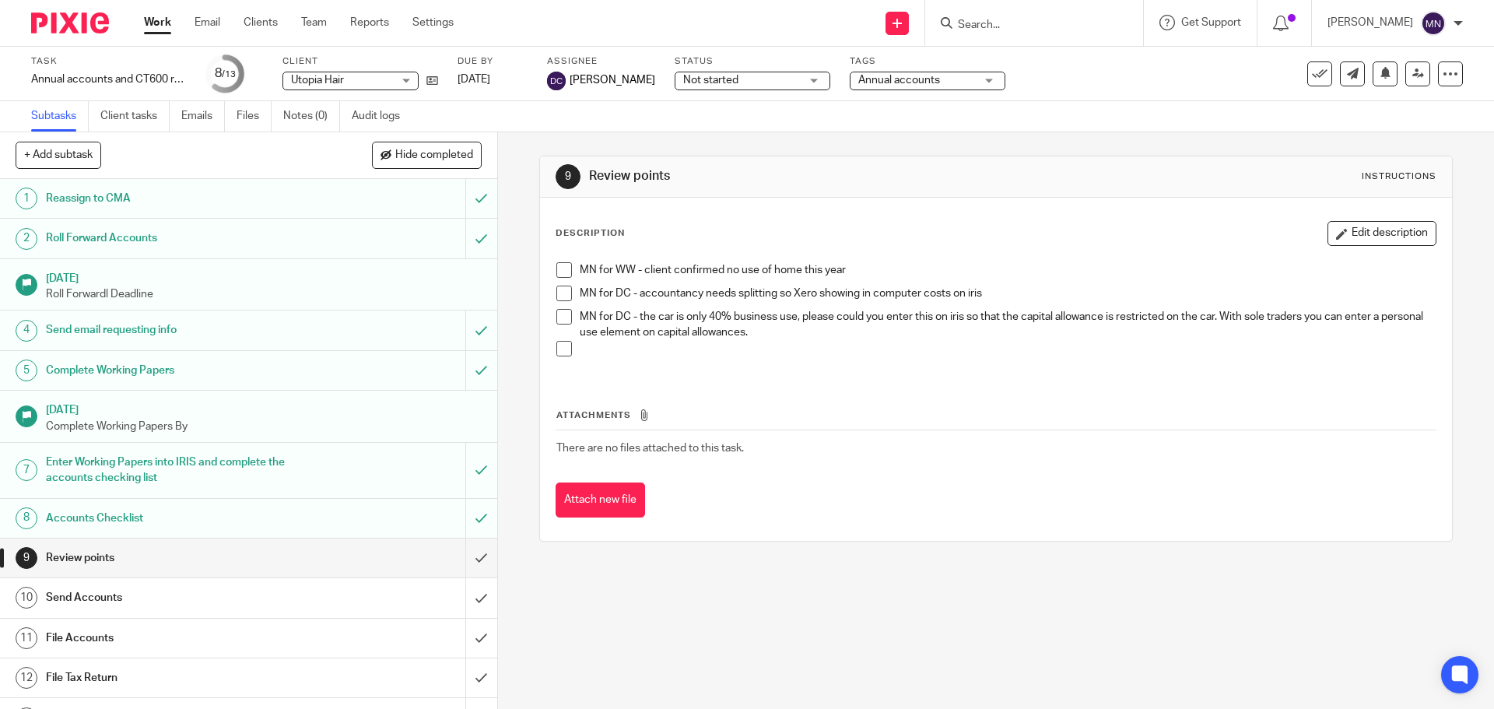
click at [152, 20] on link "Work" at bounding box center [157, 23] width 27 height 16
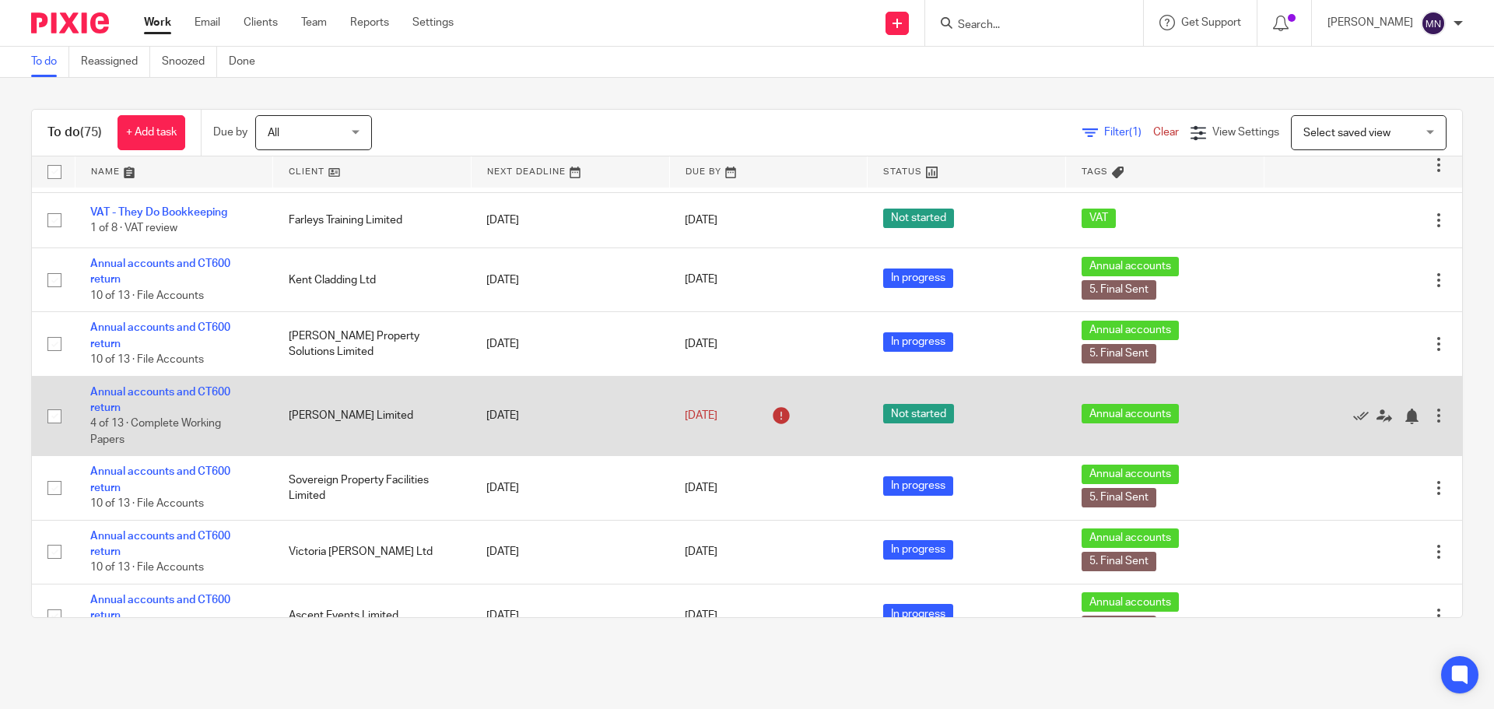
scroll to position [856, 0]
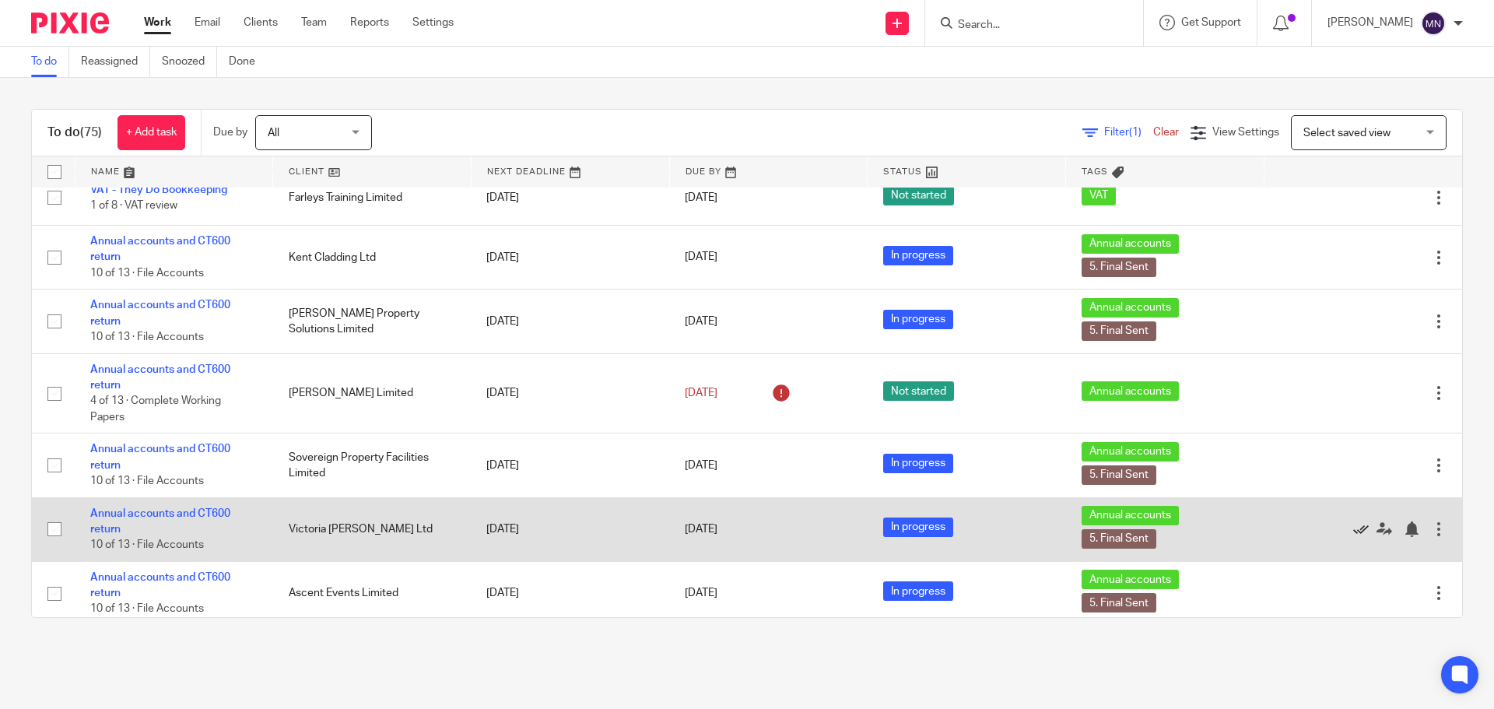
click at [1353, 534] on icon at bounding box center [1361, 529] width 16 height 16
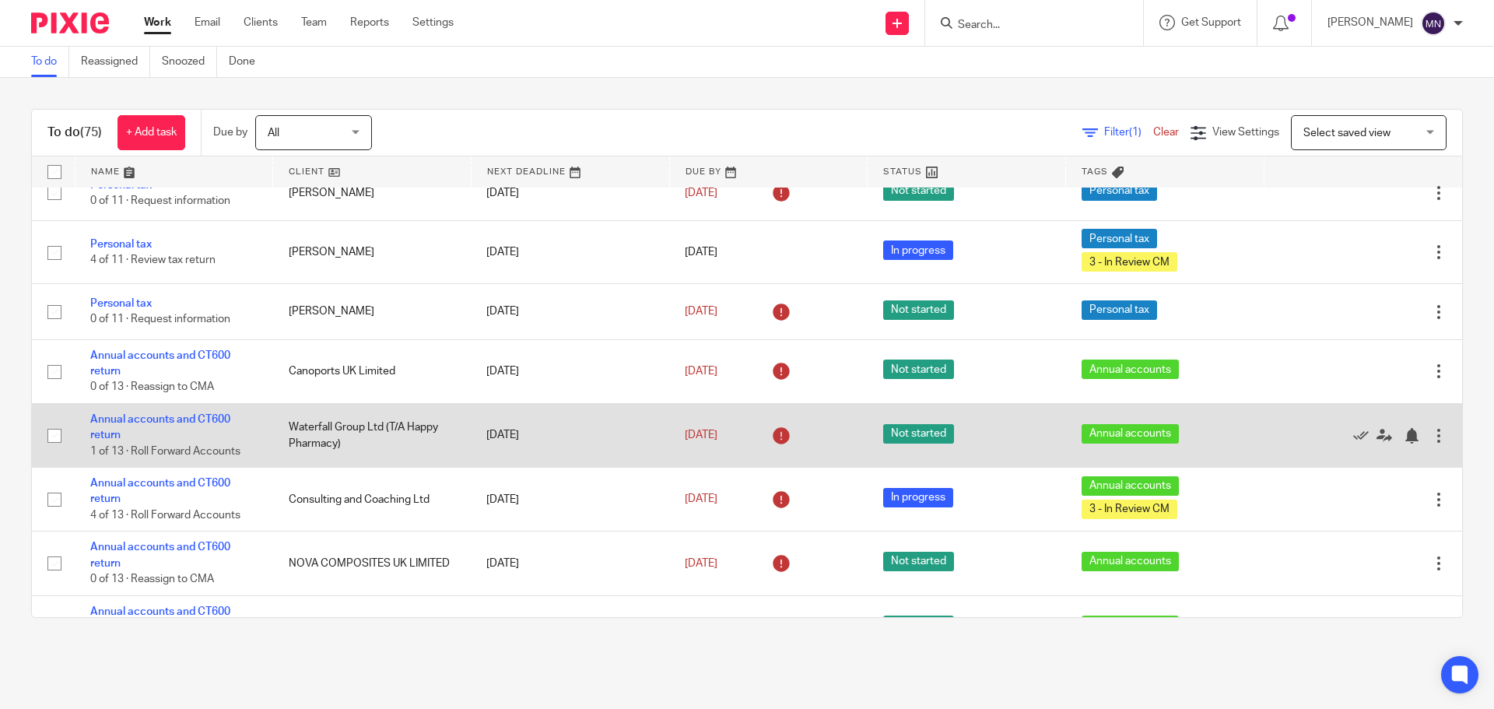
scroll to position [3719, 0]
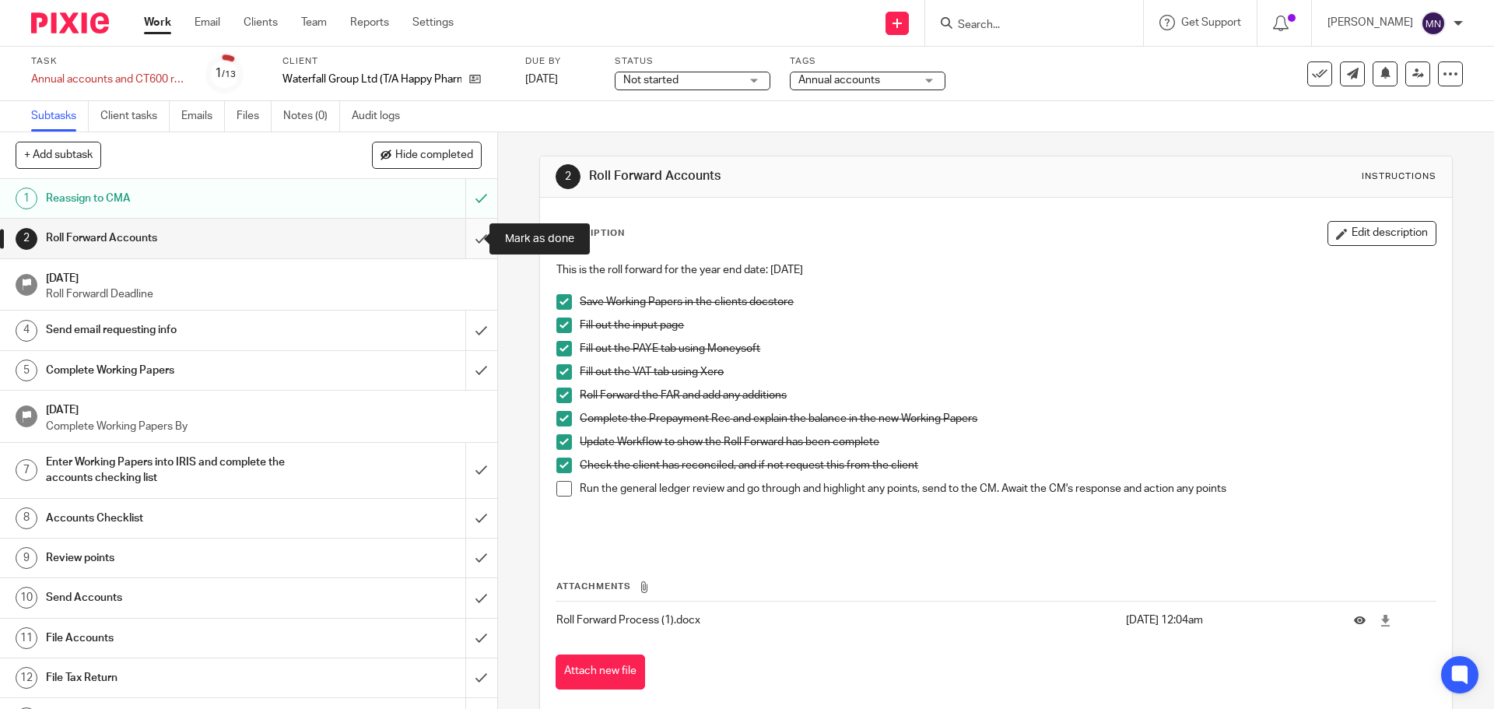
click at [470, 240] on input "submit" at bounding box center [248, 238] width 497 height 39
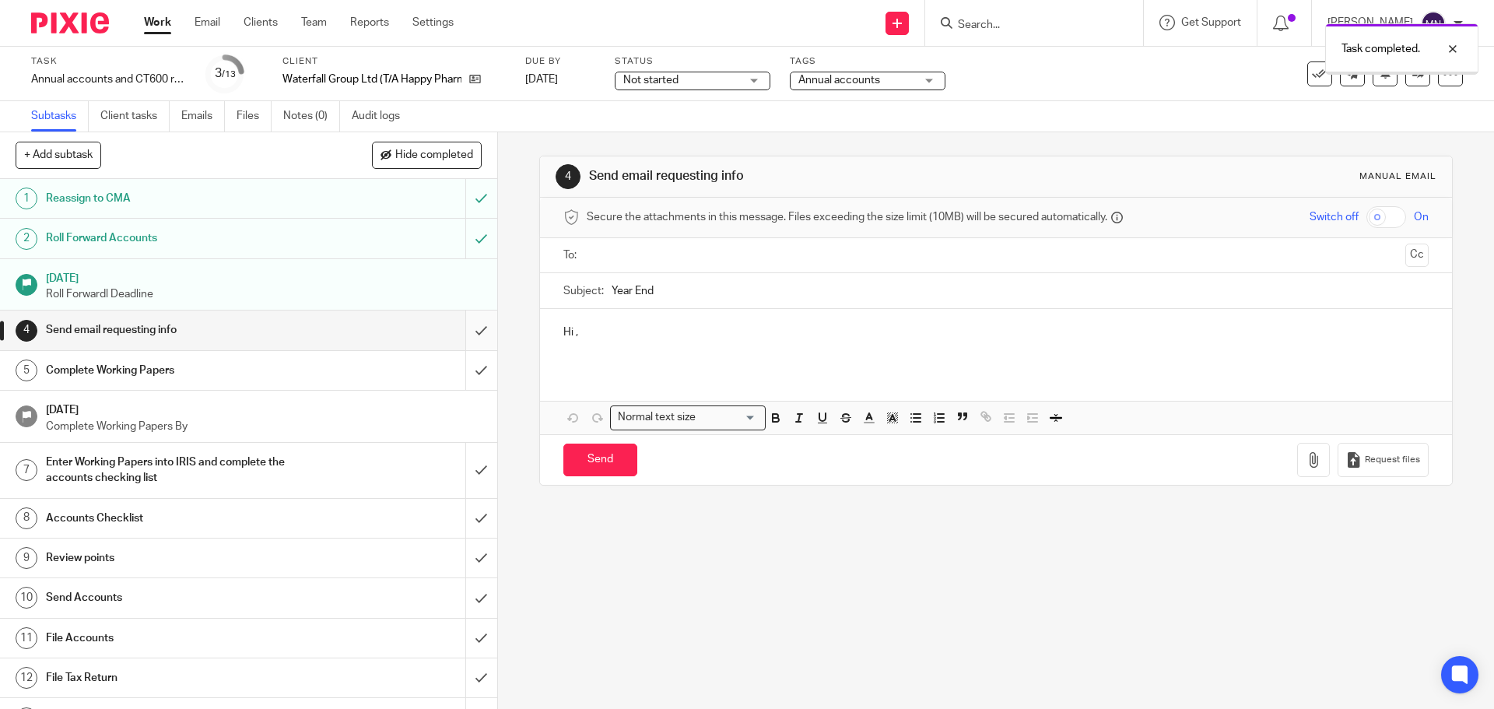
click at [459, 341] on input "submit" at bounding box center [248, 329] width 497 height 39
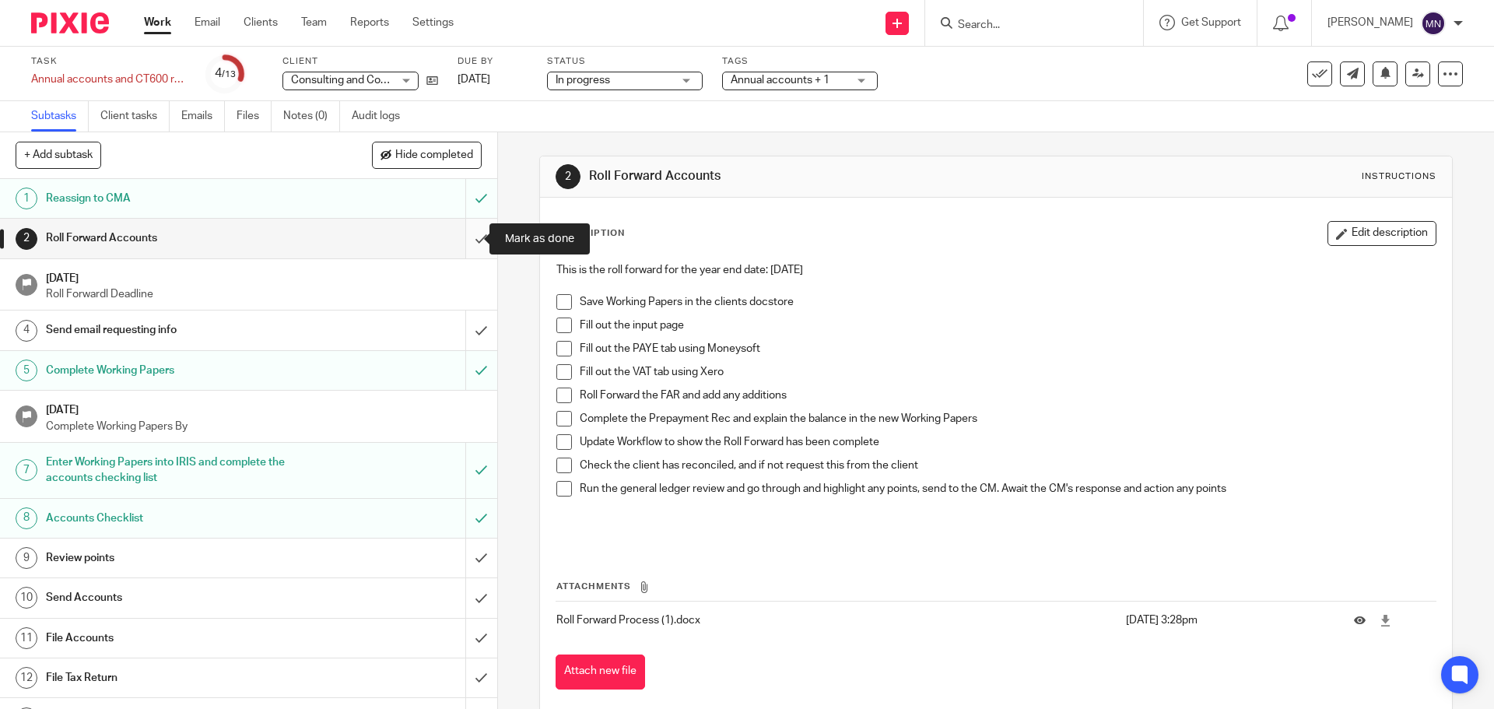
click at [475, 231] on input "submit" at bounding box center [248, 238] width 497 height 39
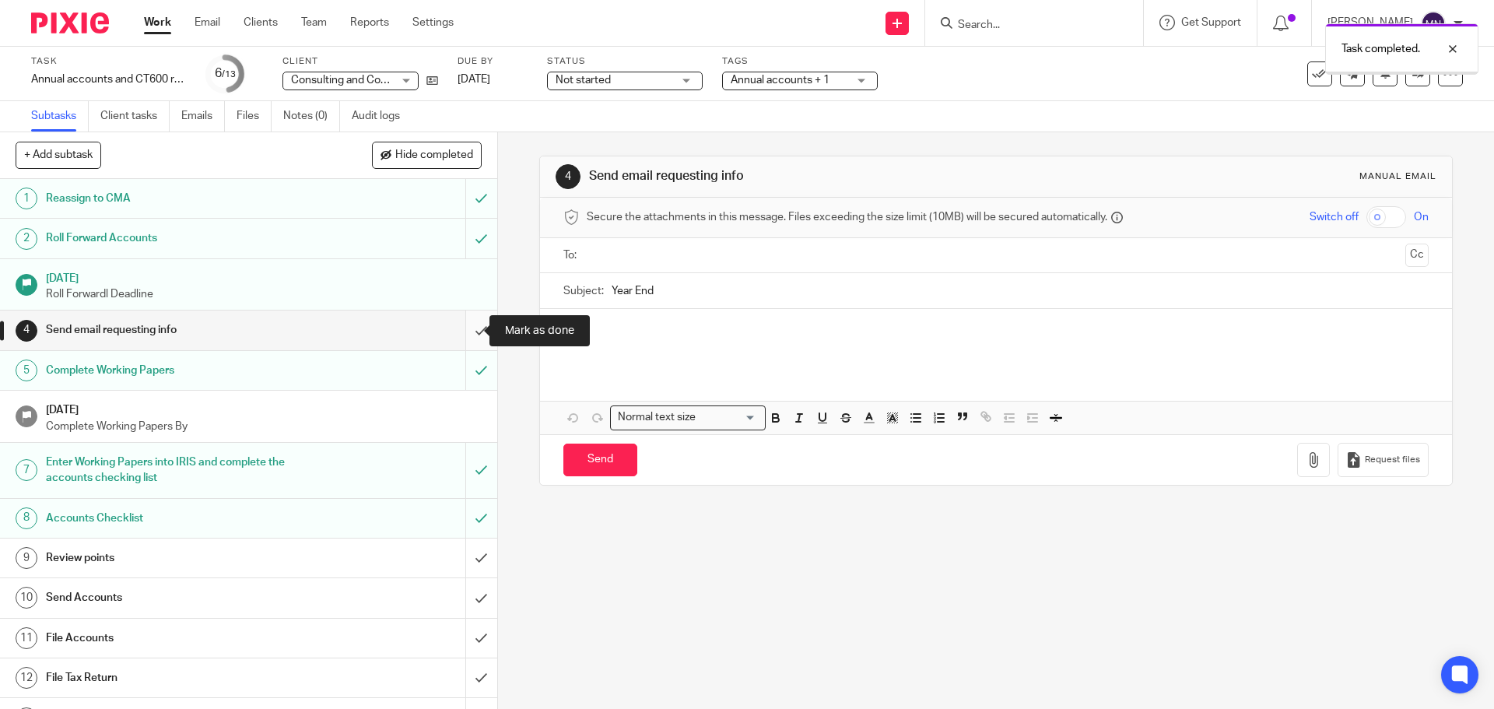
click at [465, 342] on input "submit" at bounding box center [248, 329] width 497 height 39
